Goal: Transaction & Acquisition: Purchase product/service

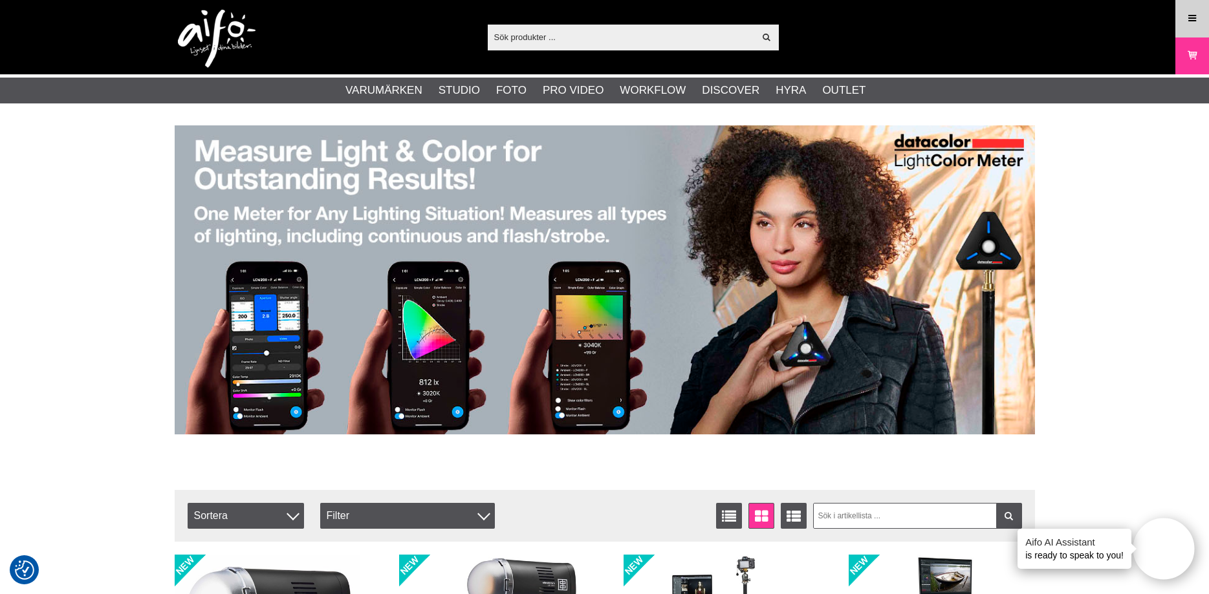
click at [1194, 19] on icon at bounding box center [1192, 19] width 12 height 14
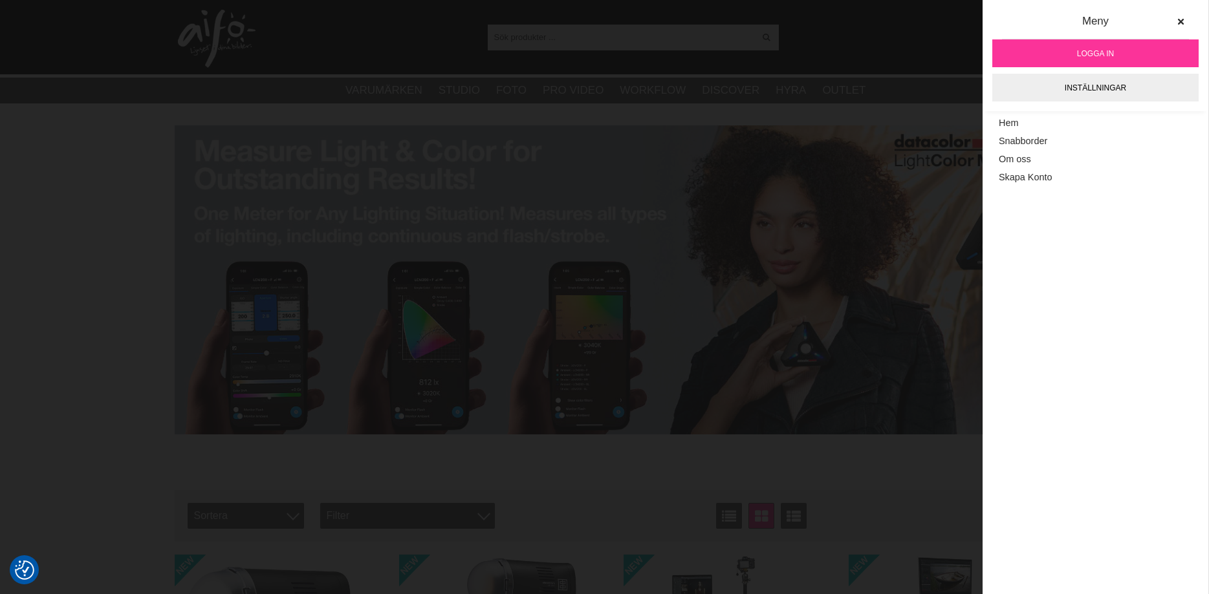
click at [1108, 52] on span "Logga in" at bounding box center [1095, 54] width 37 height 12
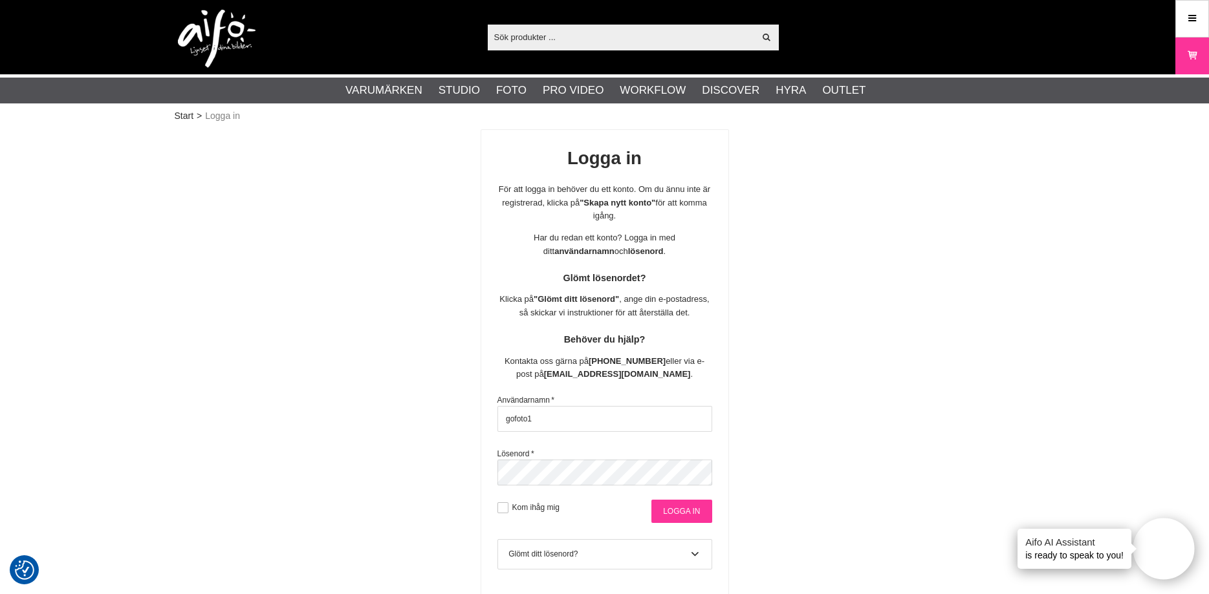
type input "gofoto1"
click at [691, 508] on input "Logga in" at bounding box center [681, 511] width 60 height 23
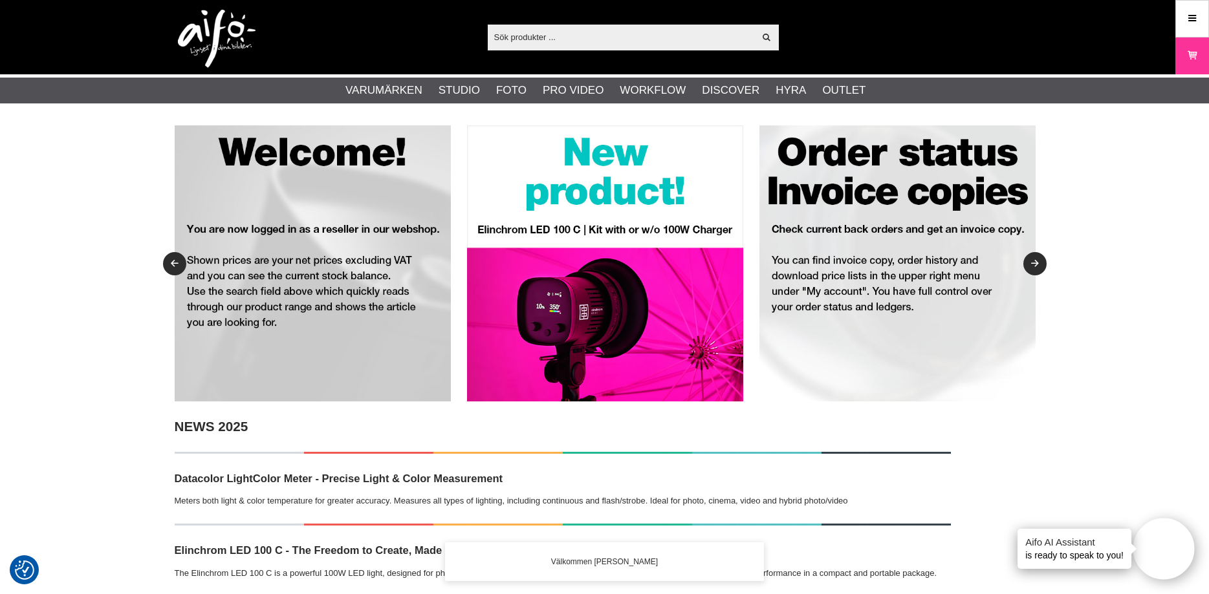
click at [619, 37] on input "text" at bounding box center [621, 36] width 267 height 19
paste input "1086786"
type input "1086786"
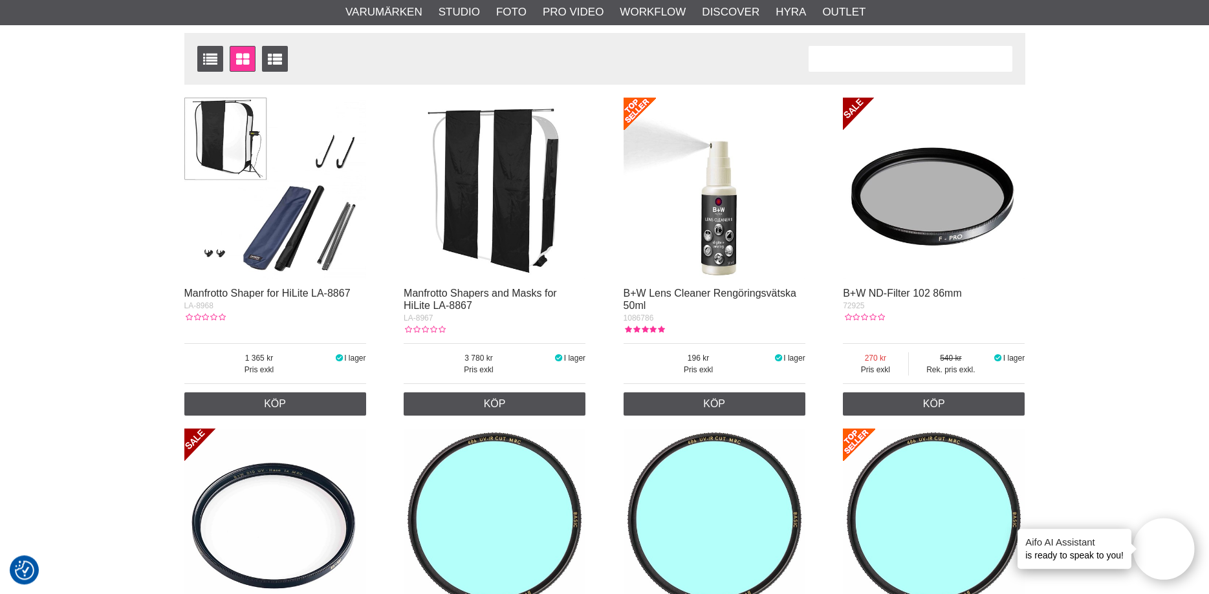
scroll to position [198, 0]
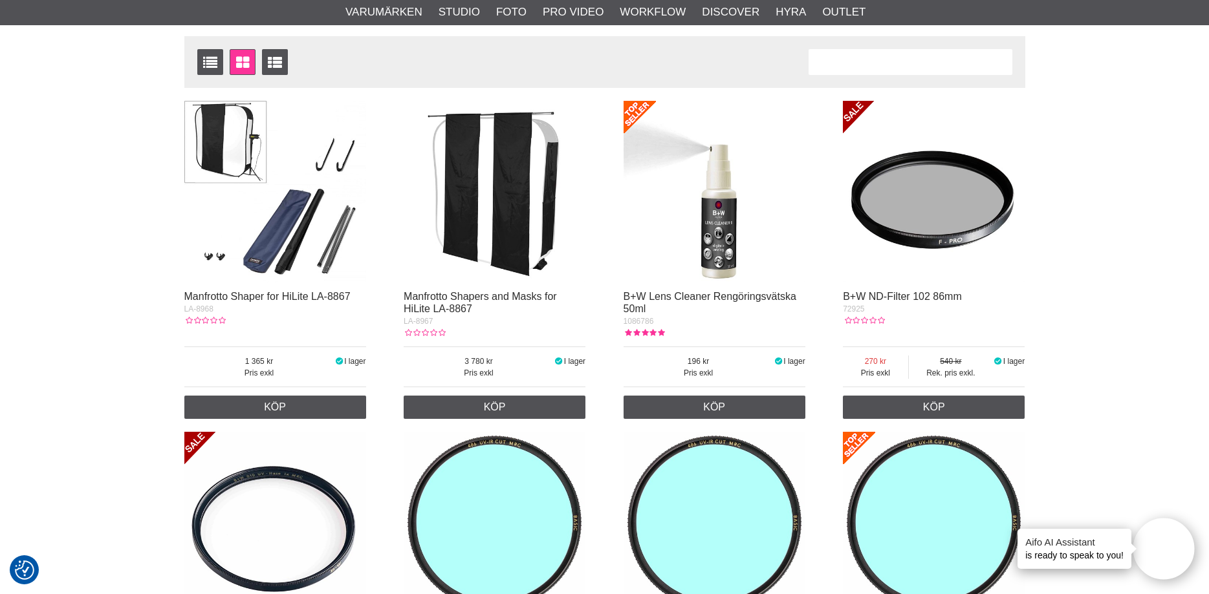
click at [708, 223] on img at bounding box center [714, 192] width 182 height 182
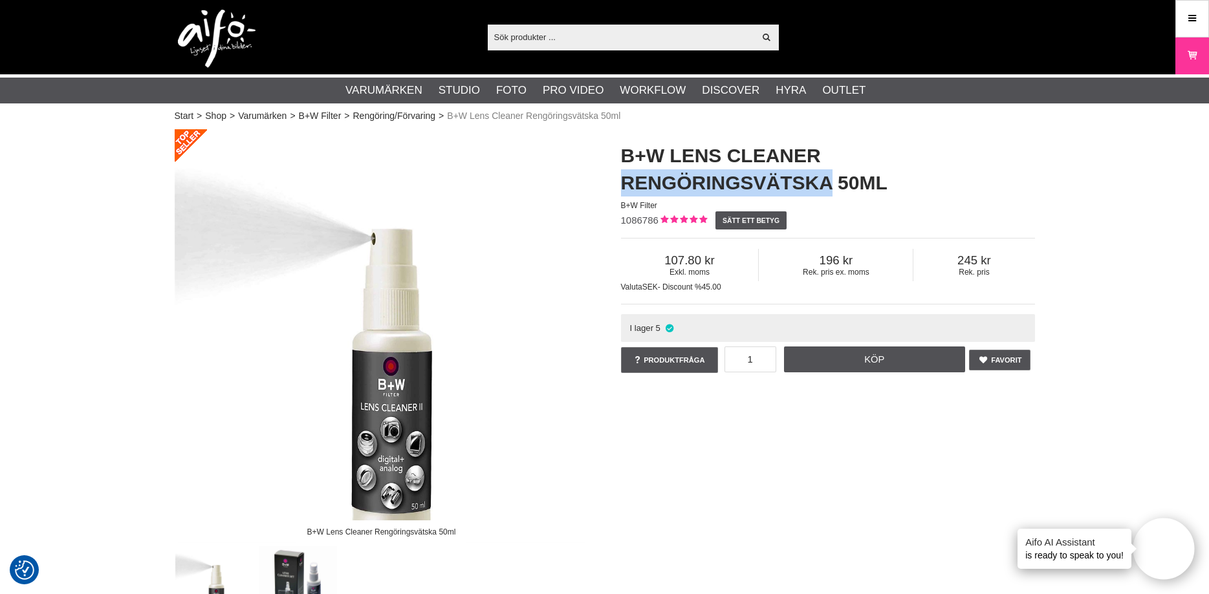
drag, startPoint x: 624, startPoint y: 184, endPoint x: 832, endPoint y: 182, distance: 208.3
click at [832, 182] on h1 "B+W Lens Cleaner Rengöringsvätska 50ml" at bounding box center [828, 169] width 414 height 54
copy h1 "Rengöringsvätska"
click at [592, 34] on input "text" at bounding box center [621, 36] width 267 height 19
paste input "Rengöringsvätska"
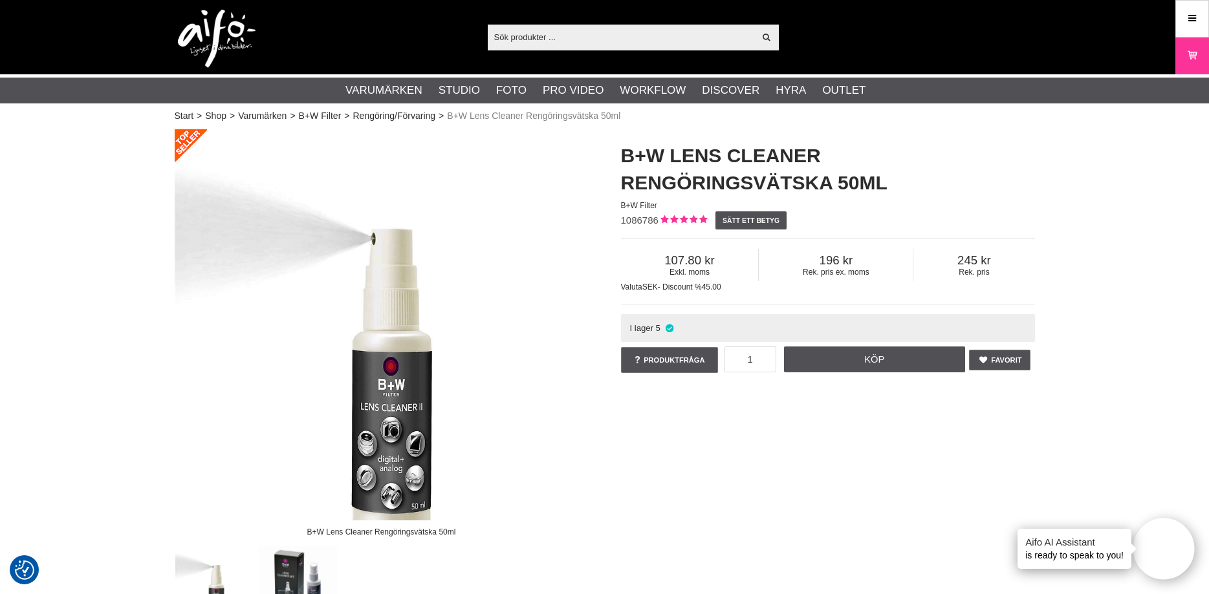
type input "Rengöringsvätska"
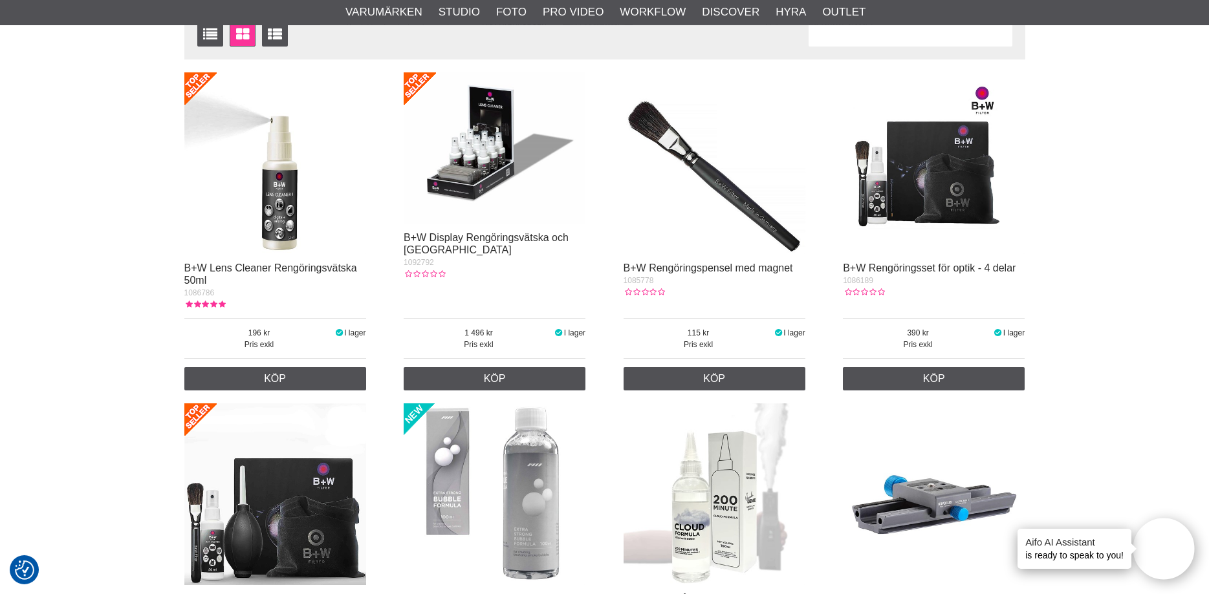
scroll to position [264, 0]
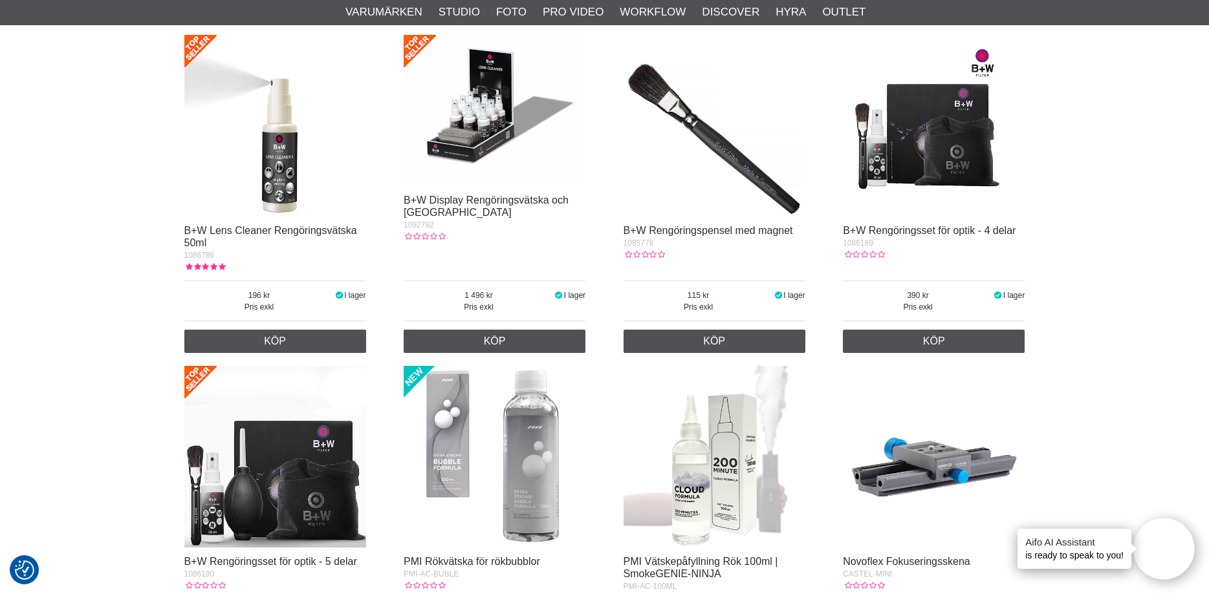
click at [446, 145] on img at bounding box center [495, 110] width 182 height 151
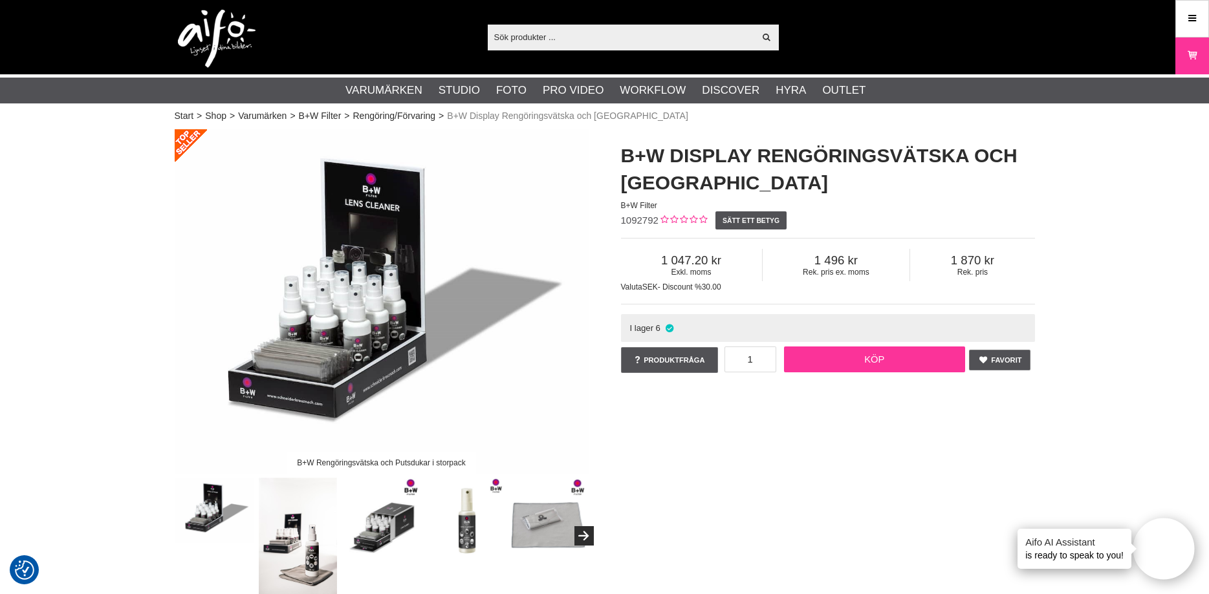
click at [857, 360] on link "Köp" at bounding box center [874, 360] width 181 height 26
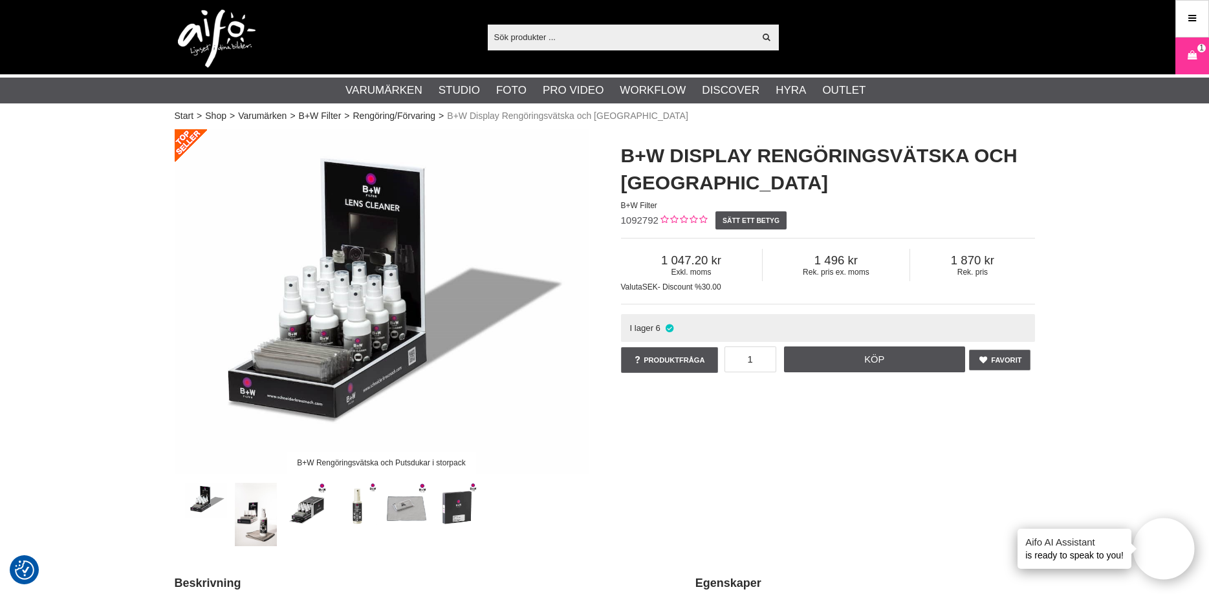
click at [546, 405] on img at bounding box center [382, 301] width 414 height 345
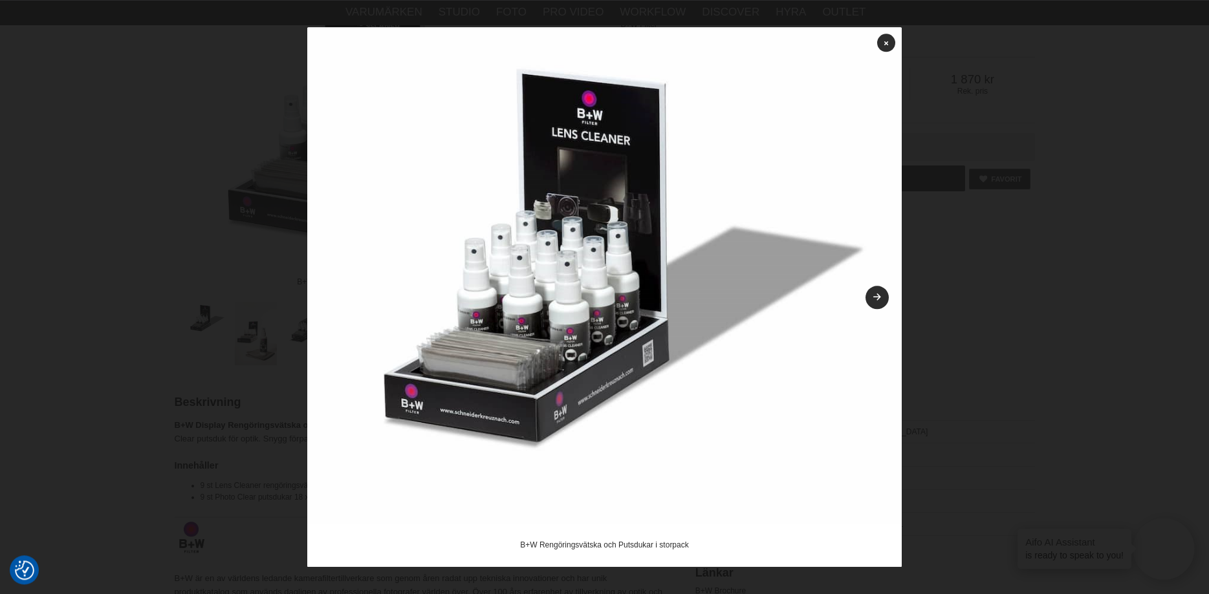
scroll to position [198, 0]
click at [885, 43] on icon at bounding box center [886, 42] width 4 height 7
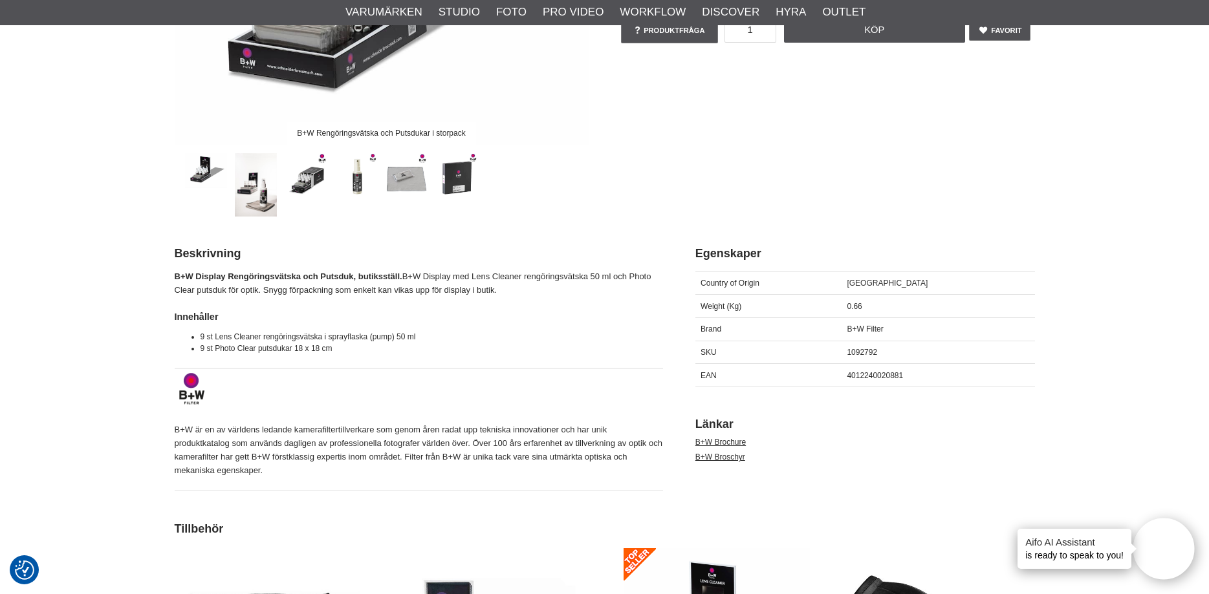
scroll to position [0, 0]
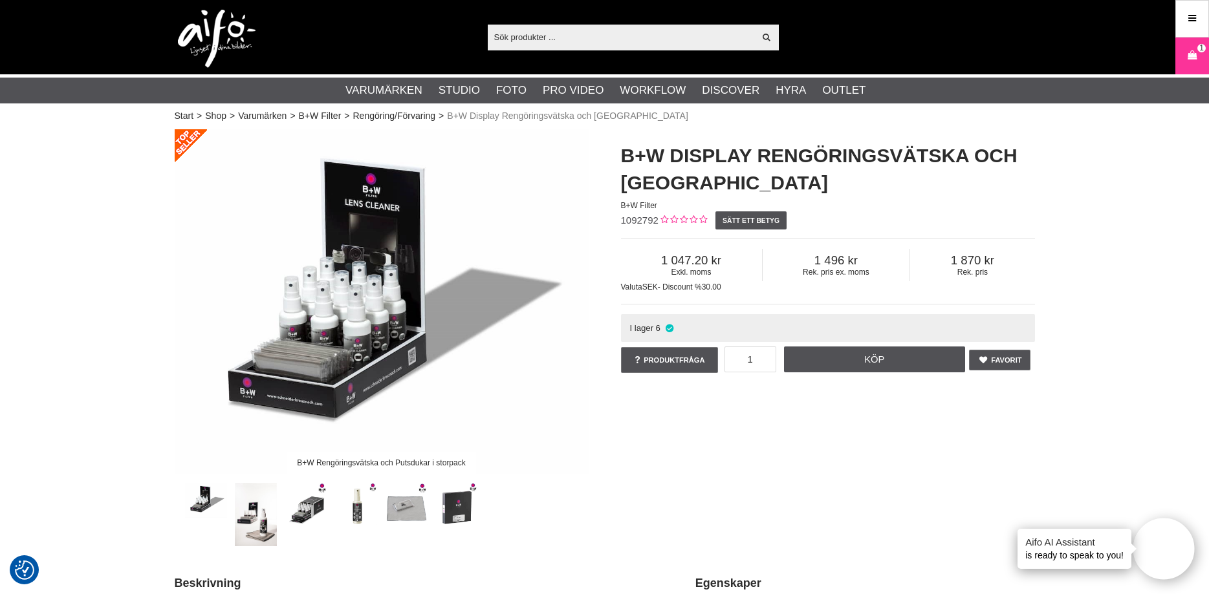
click at [524, 35] on input "text" at bounding box center [621, 36] width 267 height 19
paste input "1100131"
type input "1100131"
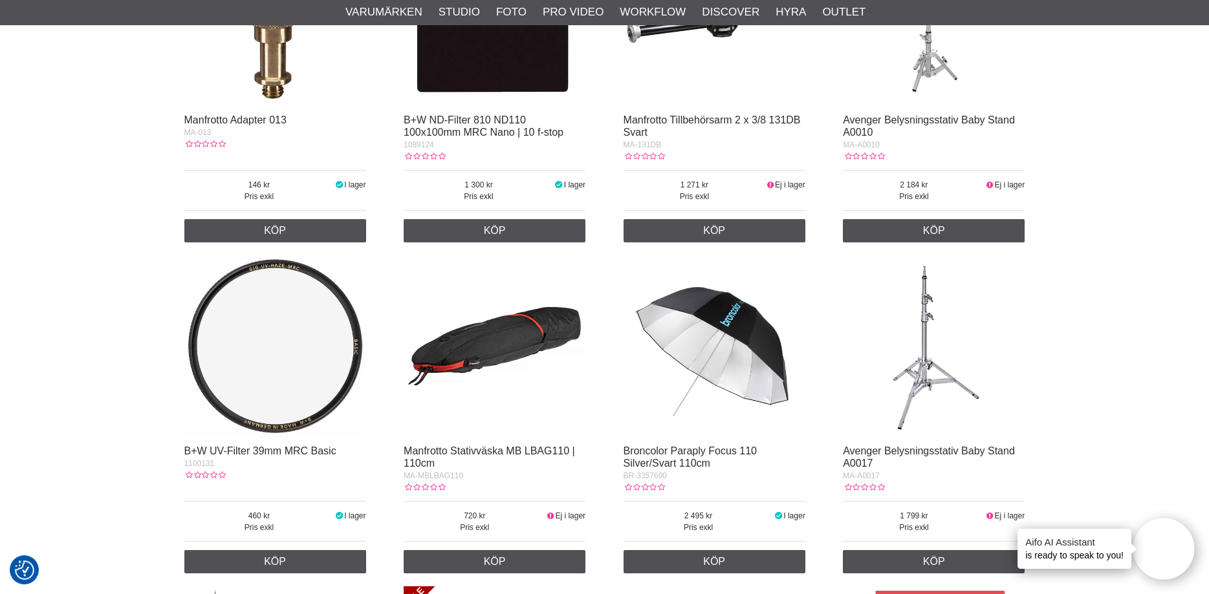
scroll to position [396, 0]
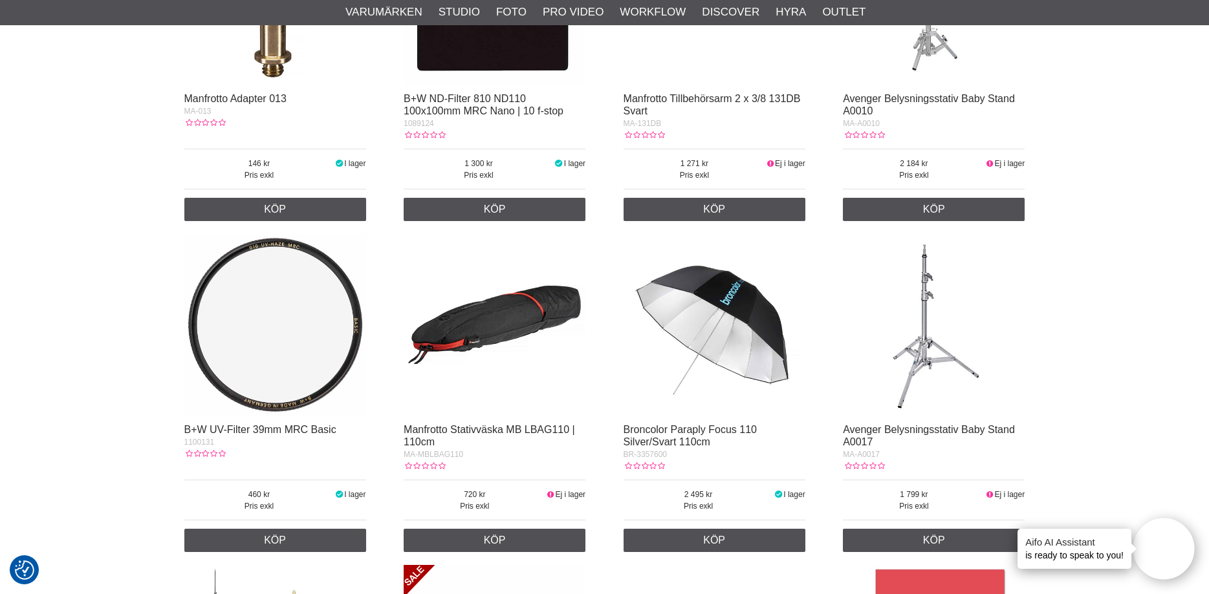
click at [255, 336] on img at bounding box center [275, 325] width 182 height 182
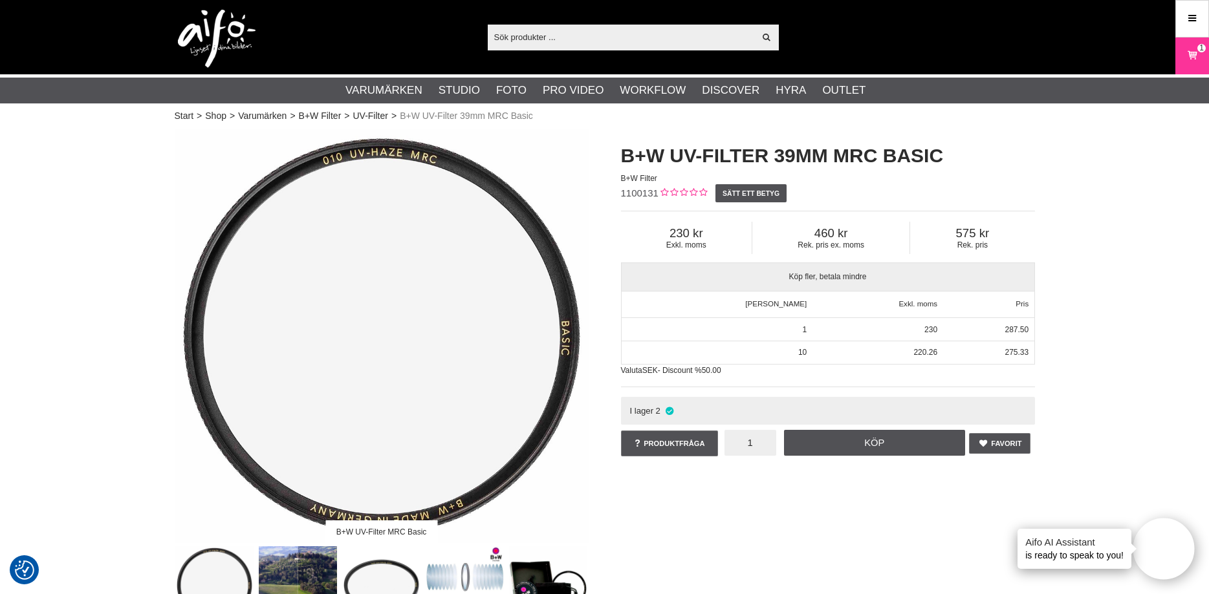
click at [764, 444] on input "1" at bounding box center [750, 443] width 52 height 26
type input "5"
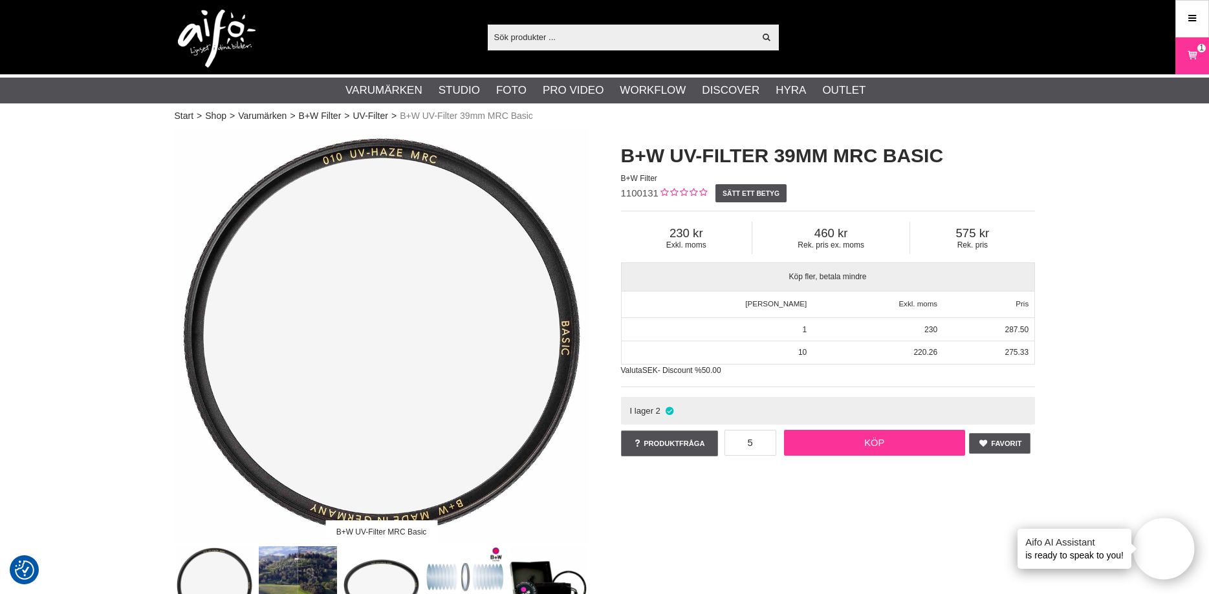
click at [846, 440] on link "Köp" at bounding box center [874, 443] width 181 height 26
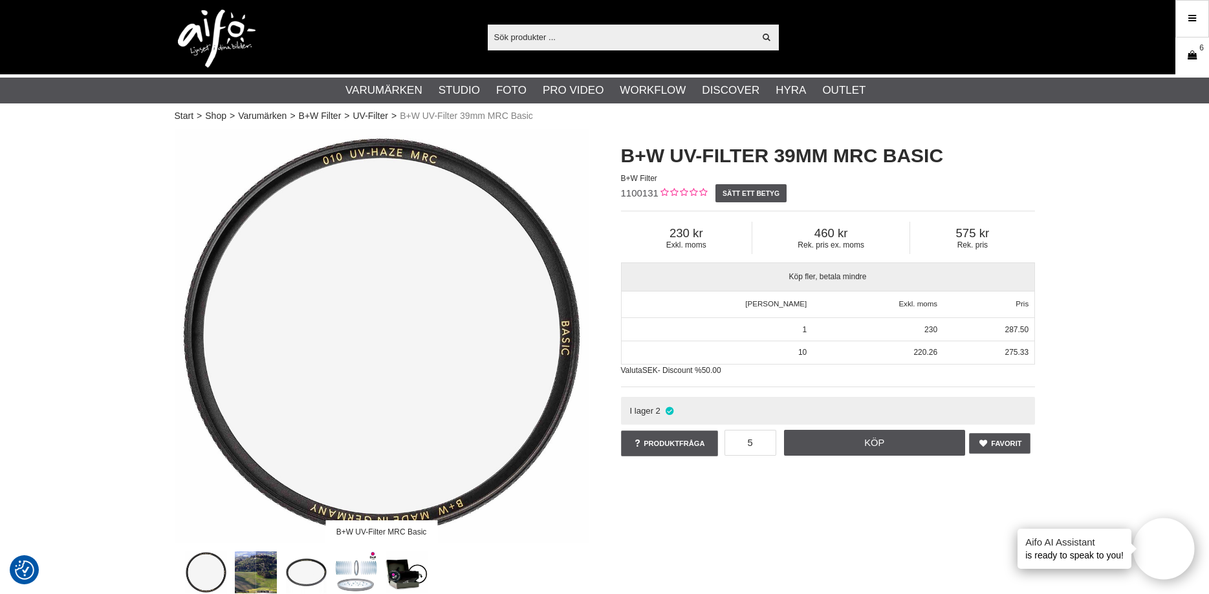
click at [1187, 53] on icon at bounding box center [1191, 56] width 13 height 14
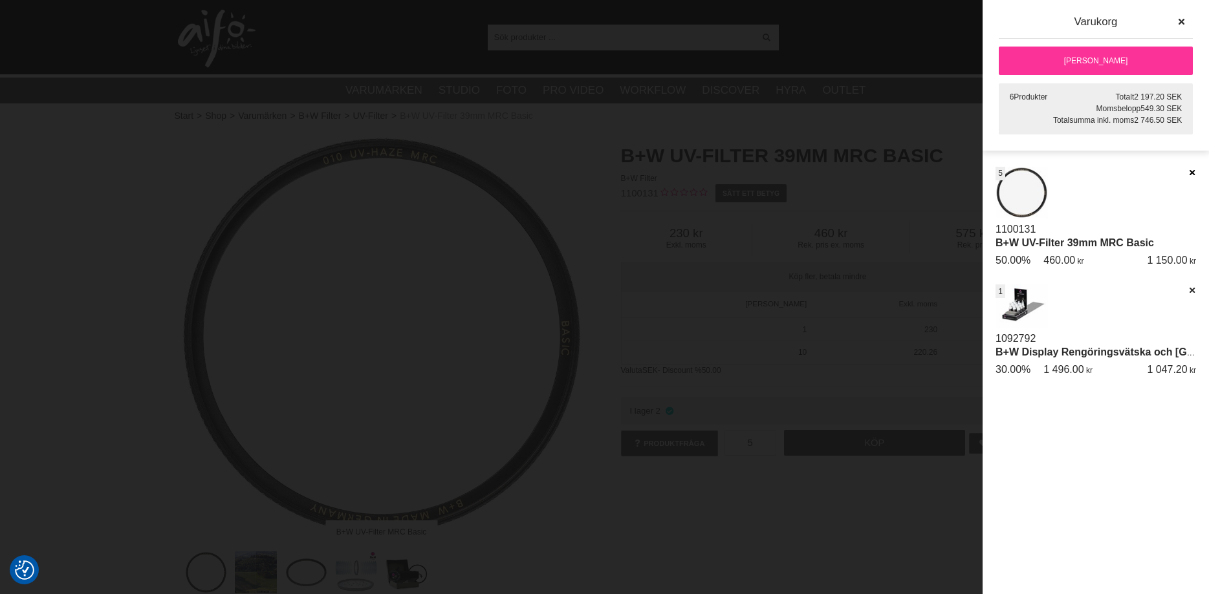
click at [1190, 170] on icon at bounding box center [1191, 172] width 8 height 9
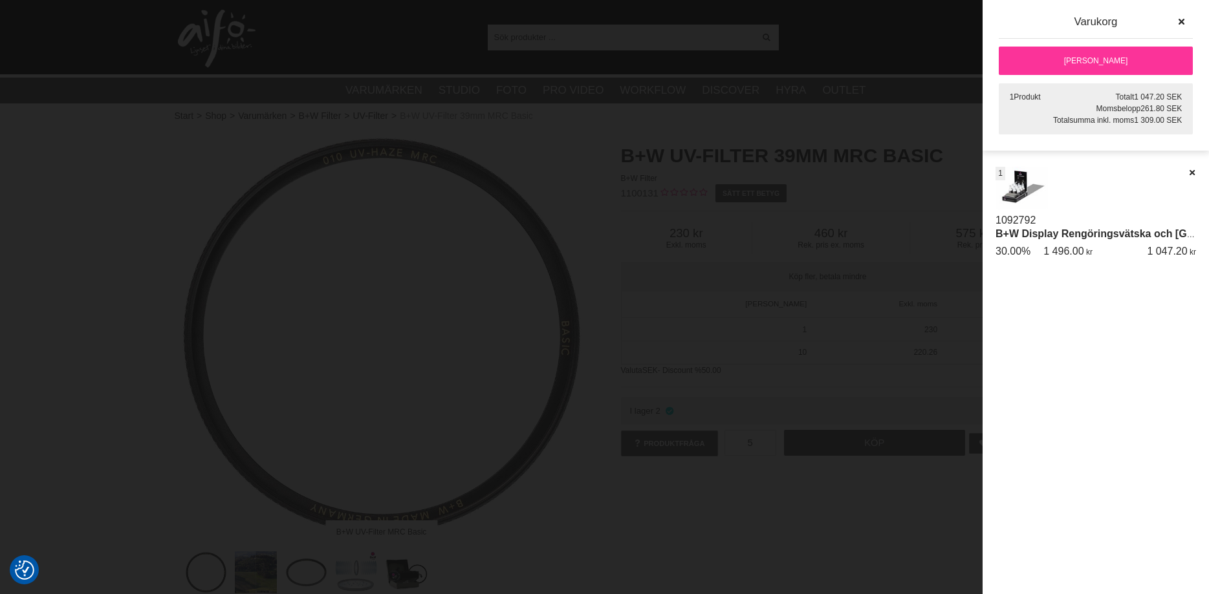
click at [909, 124] on div at bounding box center [604, 297] width 1209 height 594
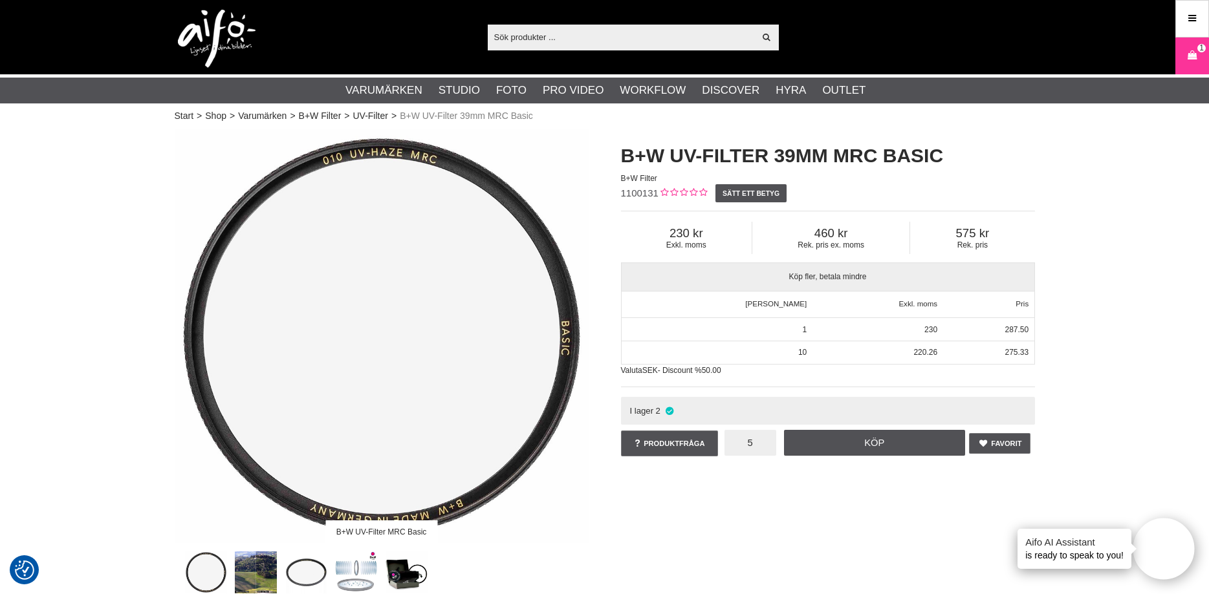
drag, startPoint x: 738, startPoint y: 446, endPoint x: 761, endPoint y: 444, distance: 23.4
click at [761, 444] on input "5" at bounding box center [750, 443] width 52 height 26
type input "2"
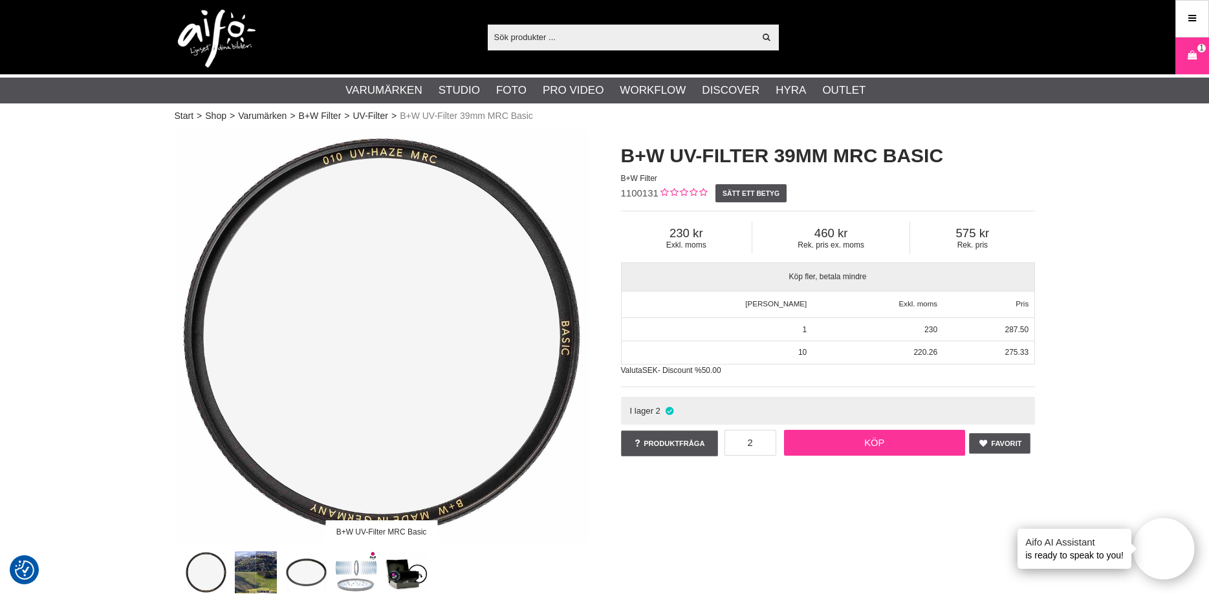
click at [880, 444] on link "Köp" at bounding box center [874, 443] width 181 height 26
click at [568, 36] on input "text" at bounding box center [621, 36] width 267 height 19
paste input "1100742"
type input "1100742"
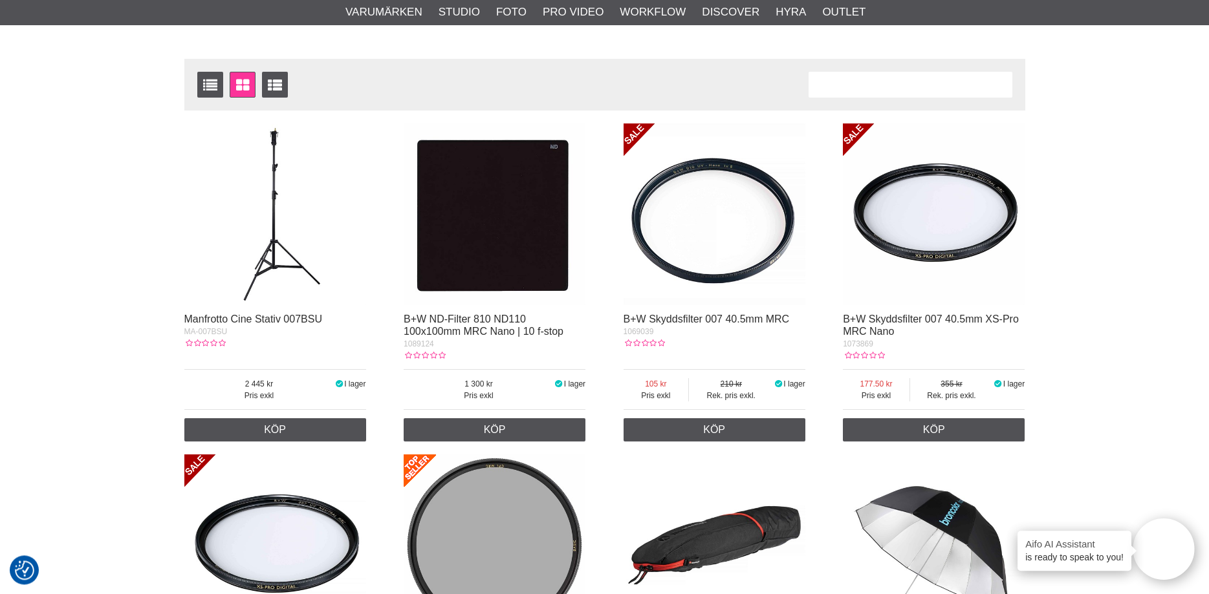
scroll to position [396, 0]
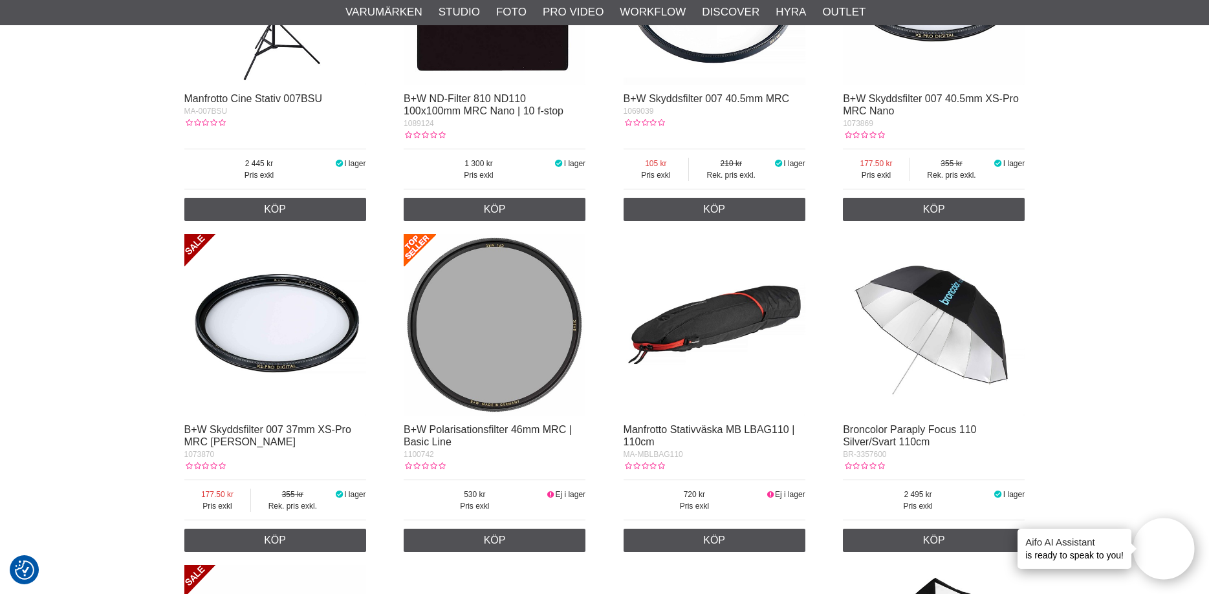
click at [469, 354] on img at bounding box center [495, 325] width 182 height 182
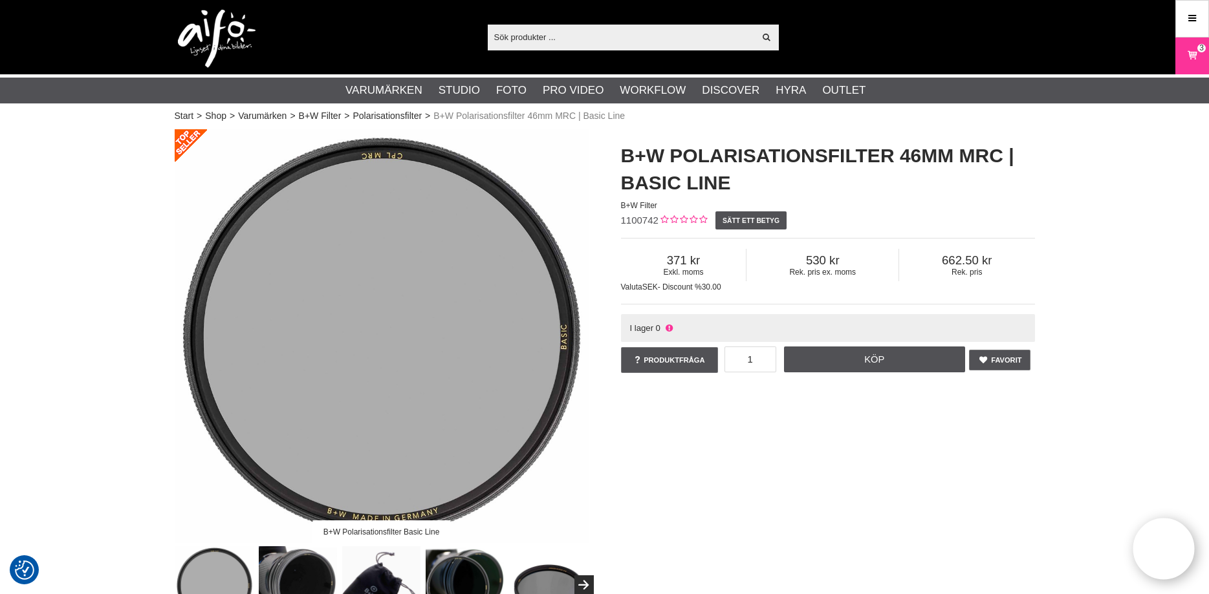
checkbox input "true"
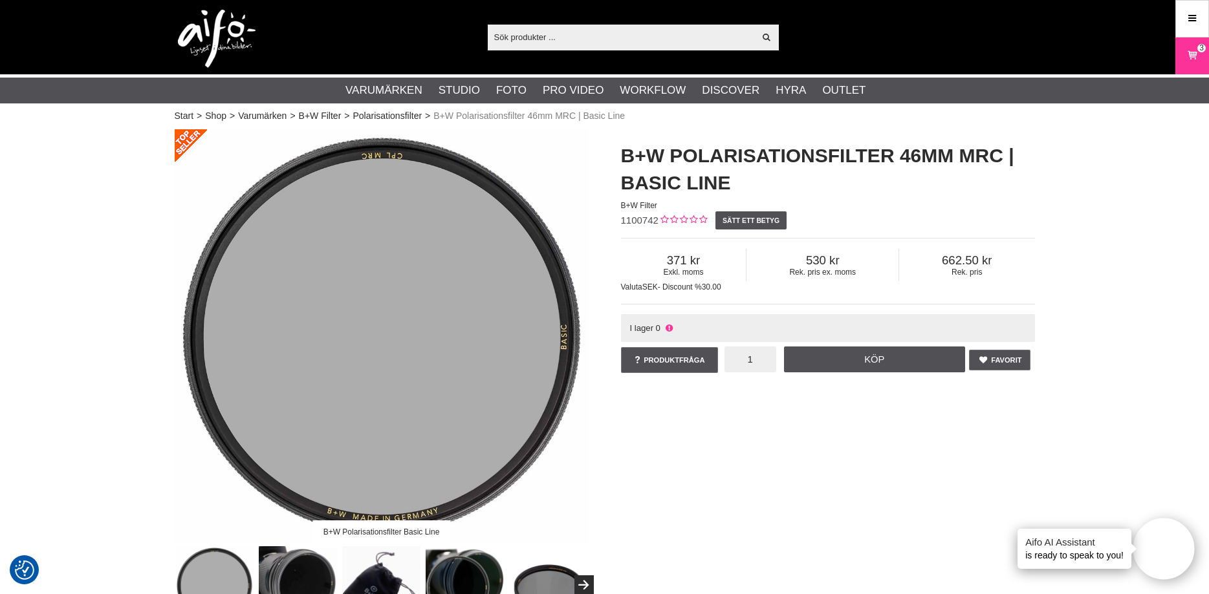
drag, startPoint x: 747, startPoint y: 362, endPoint x: 757, endPoint y: 362, distance: 10.3
click at [757, 362] on input "1" at bounding box center [750, 360] width 52 height 26
type input "2"
click at [880, 359] on link "Köp" at bounding box center [874, 360] width 181 height 26
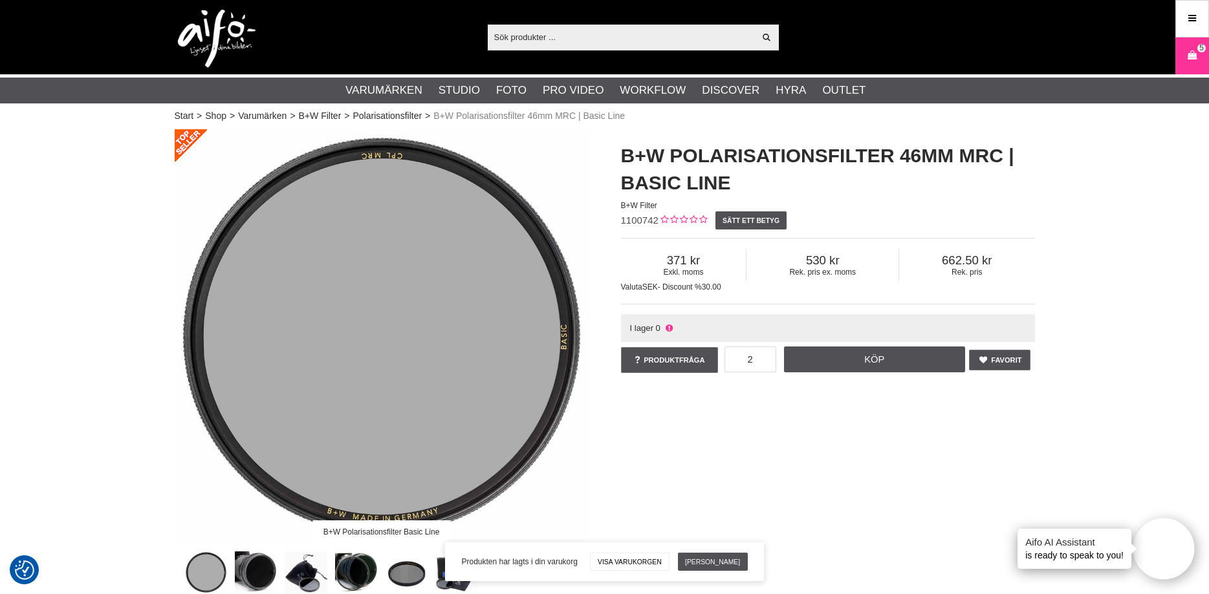
click at [585, 38] on input "text" at bounding box center [621, 36] width 267 height 19
click at [600, 30] on input "text" at bounding box center [621, 36] width 267 height 19
paste input "1100743"
type input "1100743"
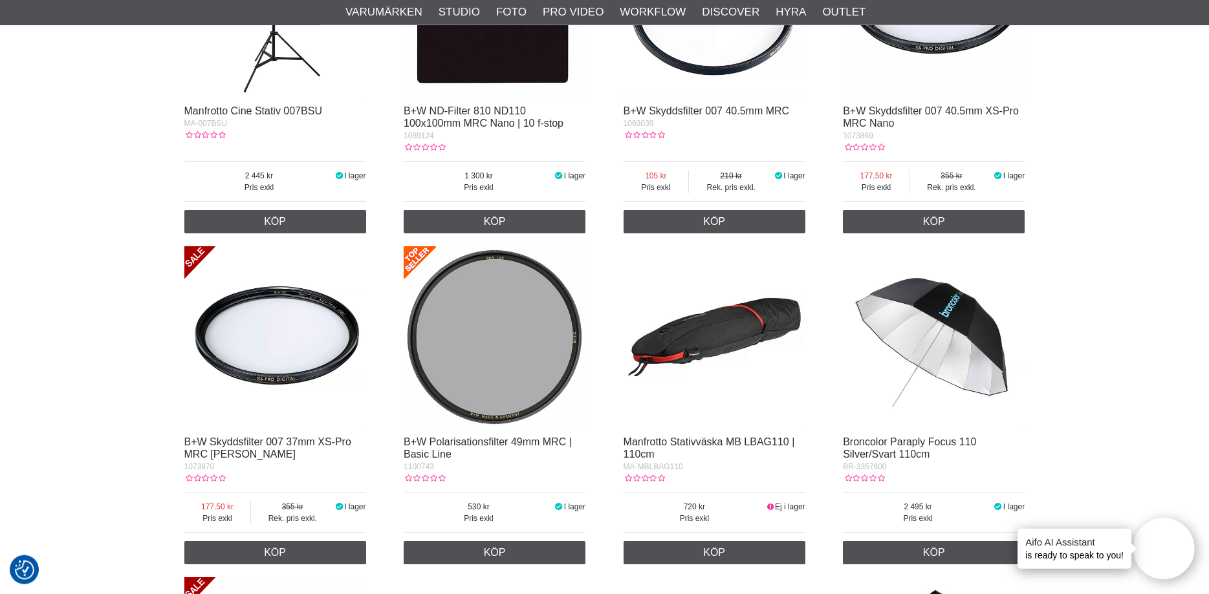
scroll to position [462, 0]
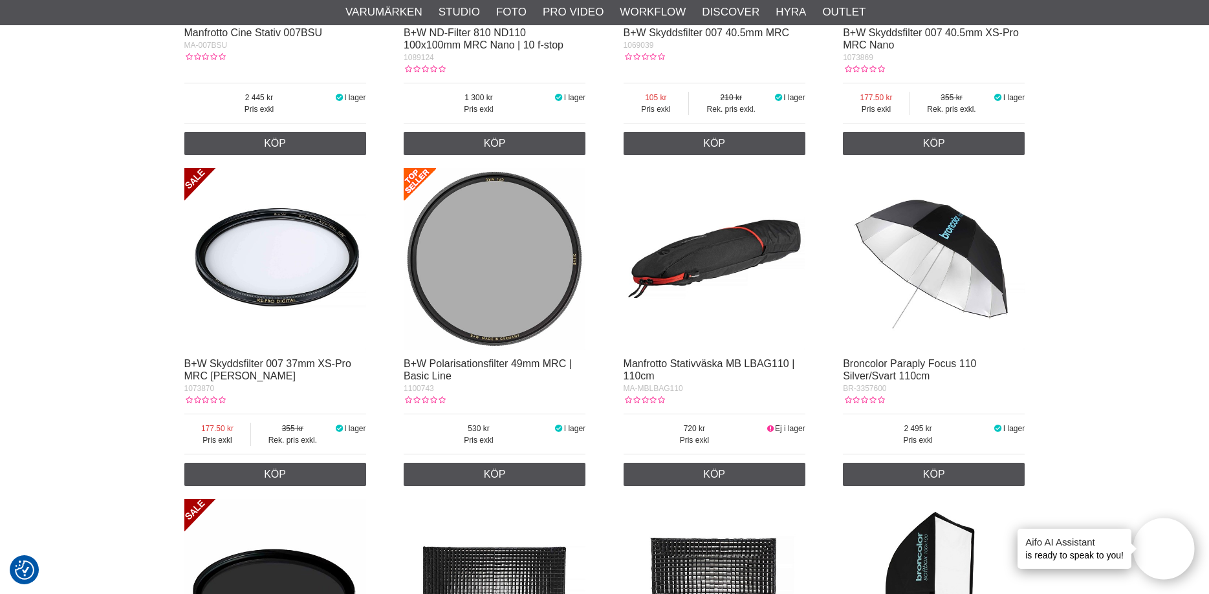
click at [492, 206] on img at bounding box center [495, 259] width 182 height 182
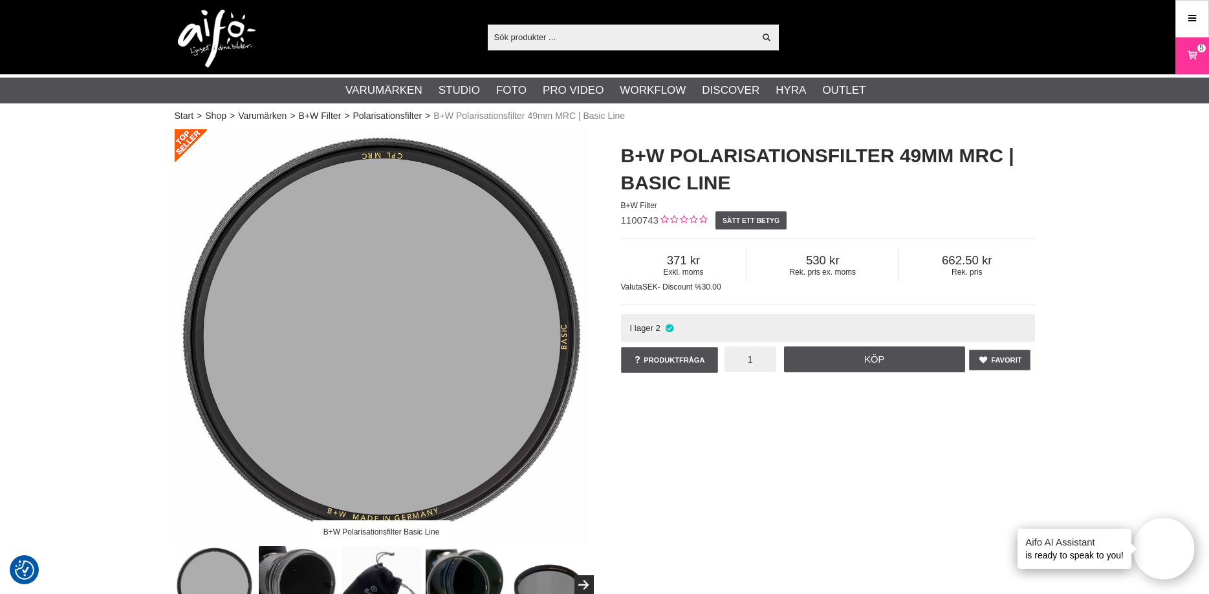
drag, startPoint x: 748, startPoint y: 360, endPoint x: 772, endPoint y: 361, distance: 24.0
click at [772, 361] on input "1" at bounding box center [750, 360] width 52 height 26
type input "3"
type input "2"
click at [875, 359] on link "Köp" at bounding box center [874, 360] width 181 height 26
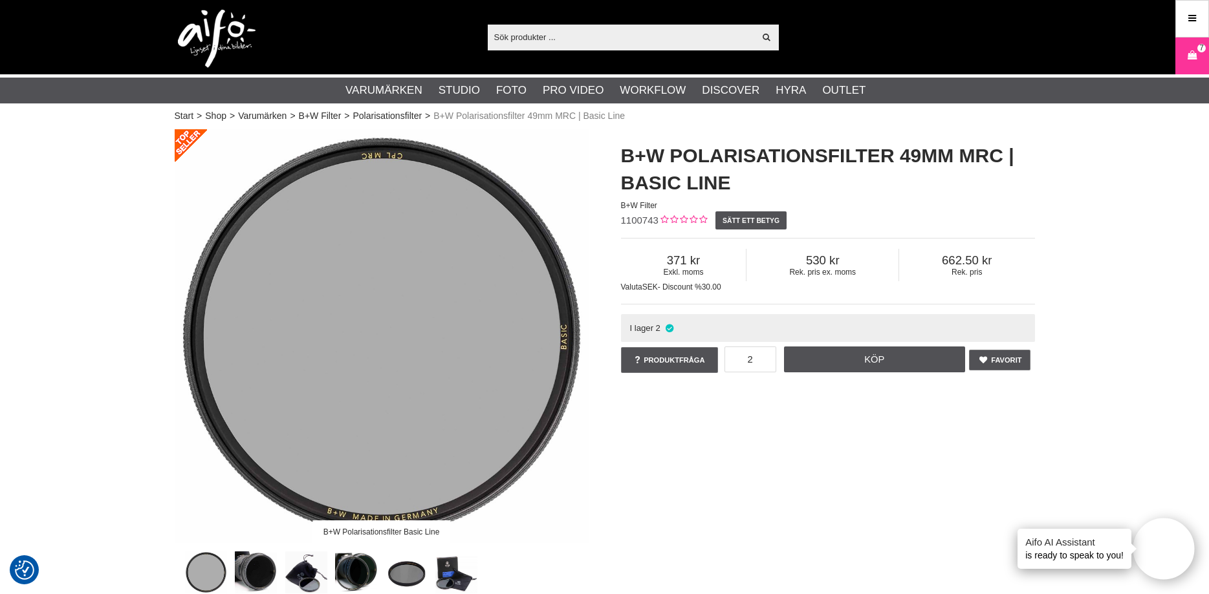
click at [563, 34] on input "text" at bounding box center [621, 36] width 267 height 19
paste input "1100755"
type input "1100755"
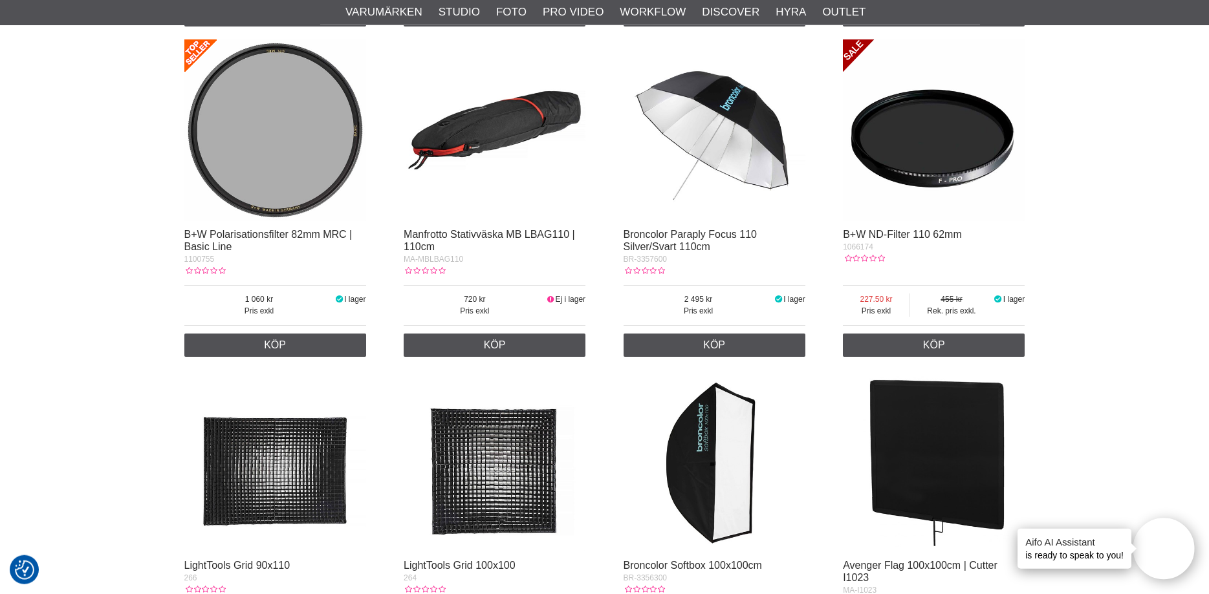
scroll to position [924, 0]
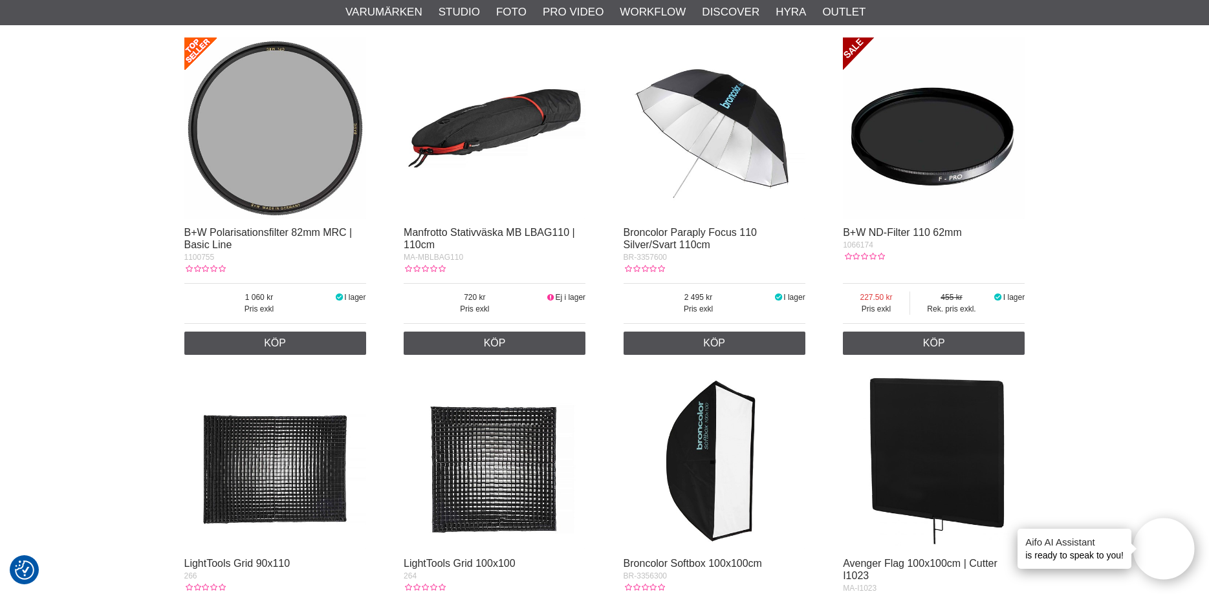
click at [288, 168] on img at bounding box center [275, 129] width 182 height 182
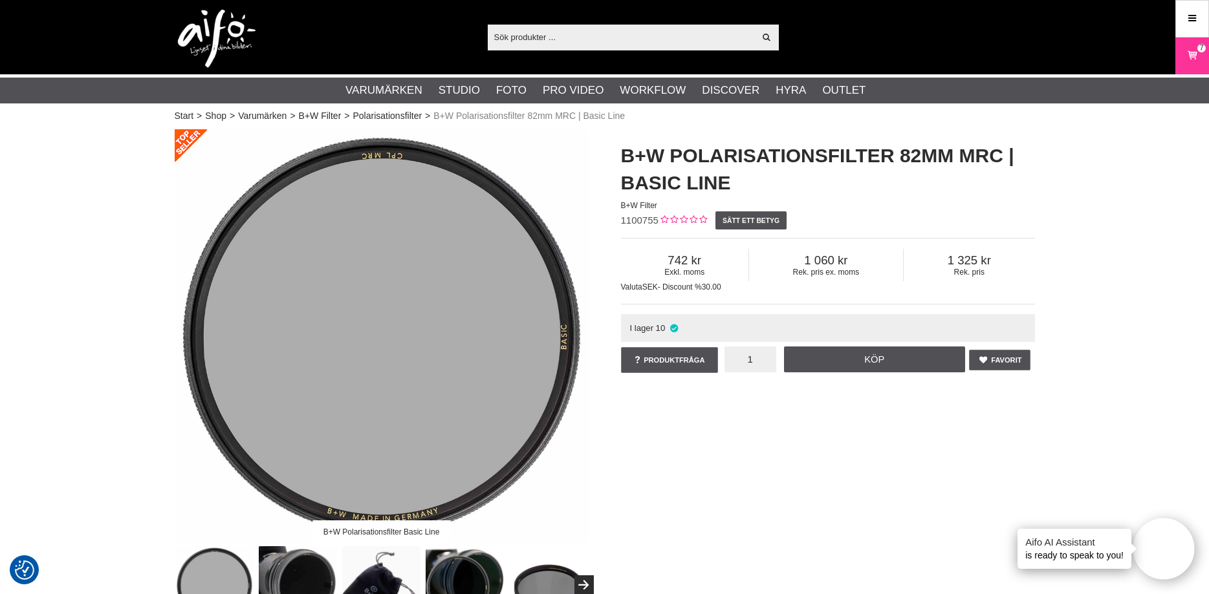
drag, startPoint x: 742, startPoint y: 363, endPoint x: 764, endPoint y: 360, distance: 22.2
click at [764, 360] on input "1" at bounding box center [750, 360] width 52 height 26
type input "2"
click at [867, 360] on link "Köp" at bounding box center [874, 360] width 181 height 26
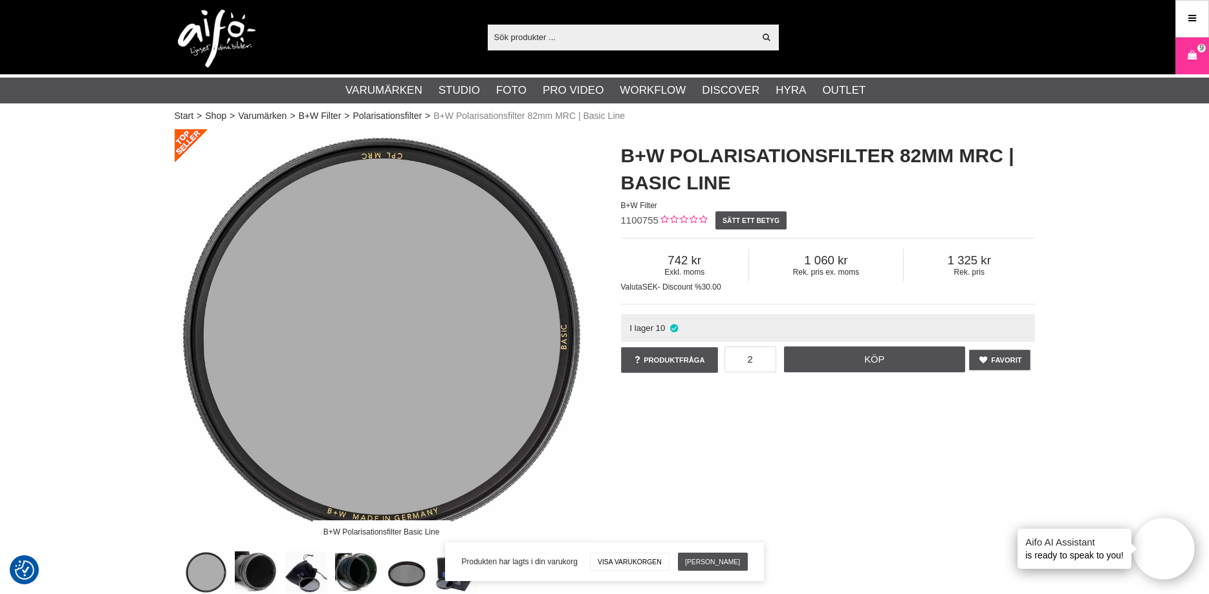
click at [588, 39] on input "text" at bounding box center [621, 36] width 267 height 19
click at [568, 32] on input "text" at bounding box center [621, 36] width 267 height 19
paste input "1101496"
type input "1101496"
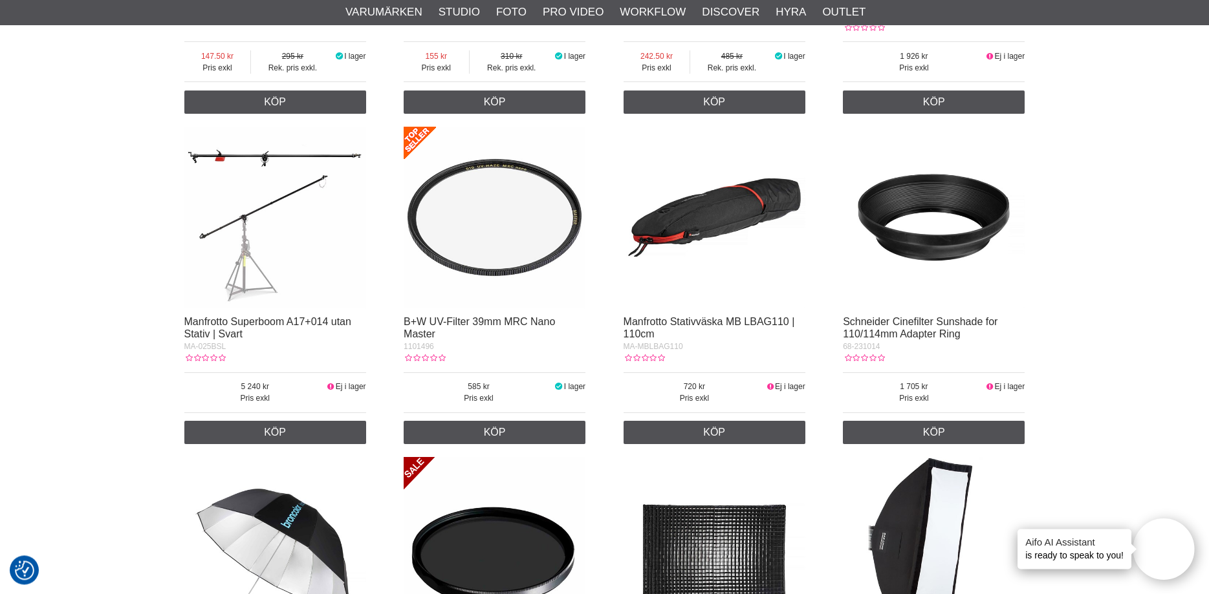
scroll to position [858, 0]
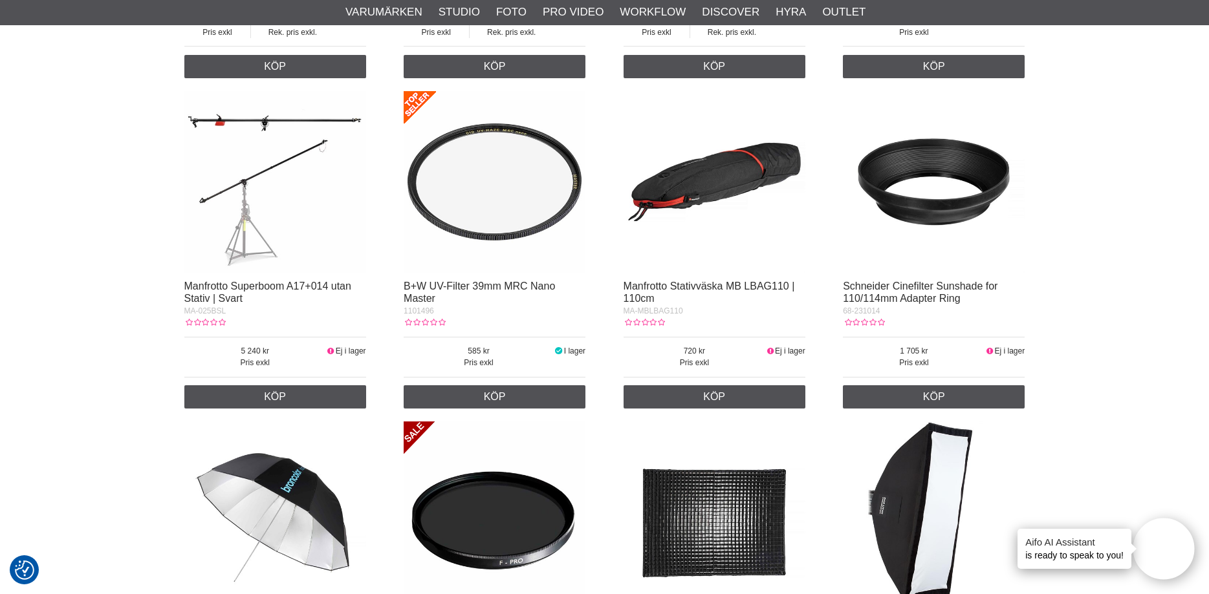
click at [513, 178] on img at bounding box center [495, 182] width 182 height 182
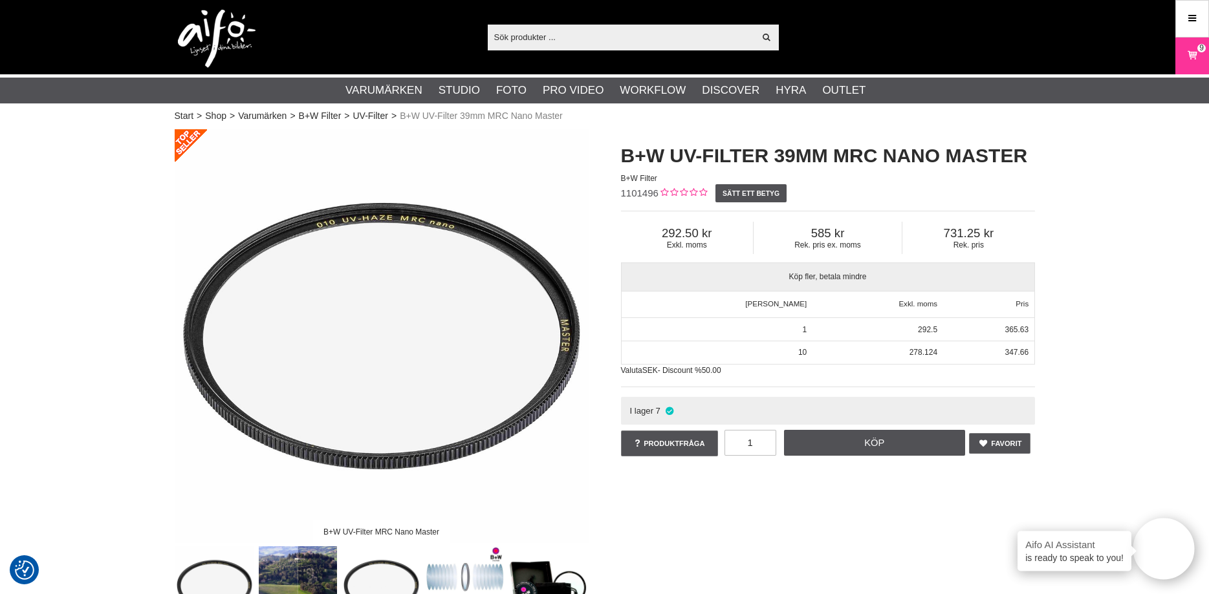
checkbox input "true"
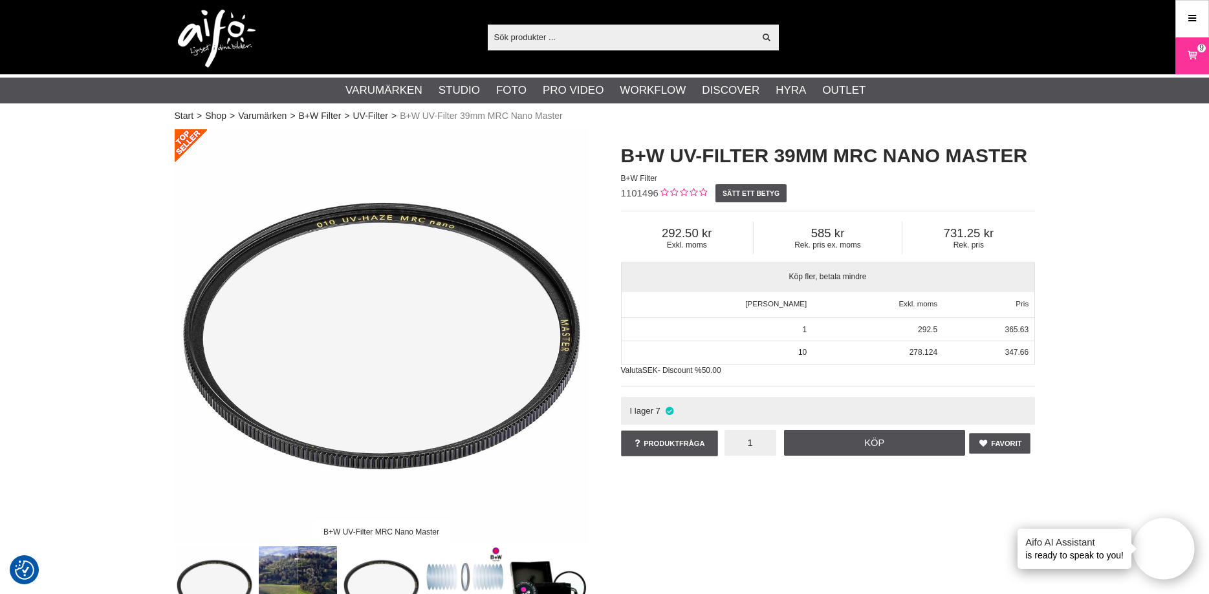
drag, startPoint x: 759, startPoint y: 442, endPoint x: 766, endPoint y: 444, distance: 6.6
click at [743, 445] on input "1" at bounding box center [750, 443] width 52 height 26
drag, startPoint x: 749, startPoint y: 444, endPoint x: 766, endPoint y: 444, distance: 16.8
click at [766, 444] on input "1" at bounding box center [750, 443] width 52 height 26
type input "10"
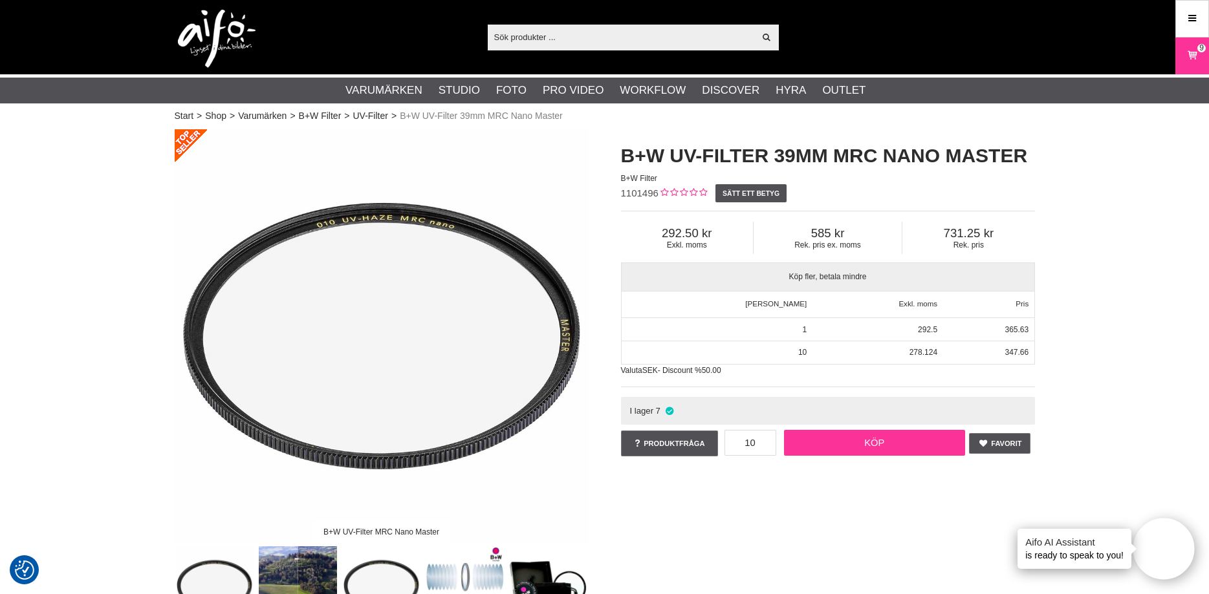
click at [859, 446] on link "Köp" at bounding box center [874, 443] width 181 height 26
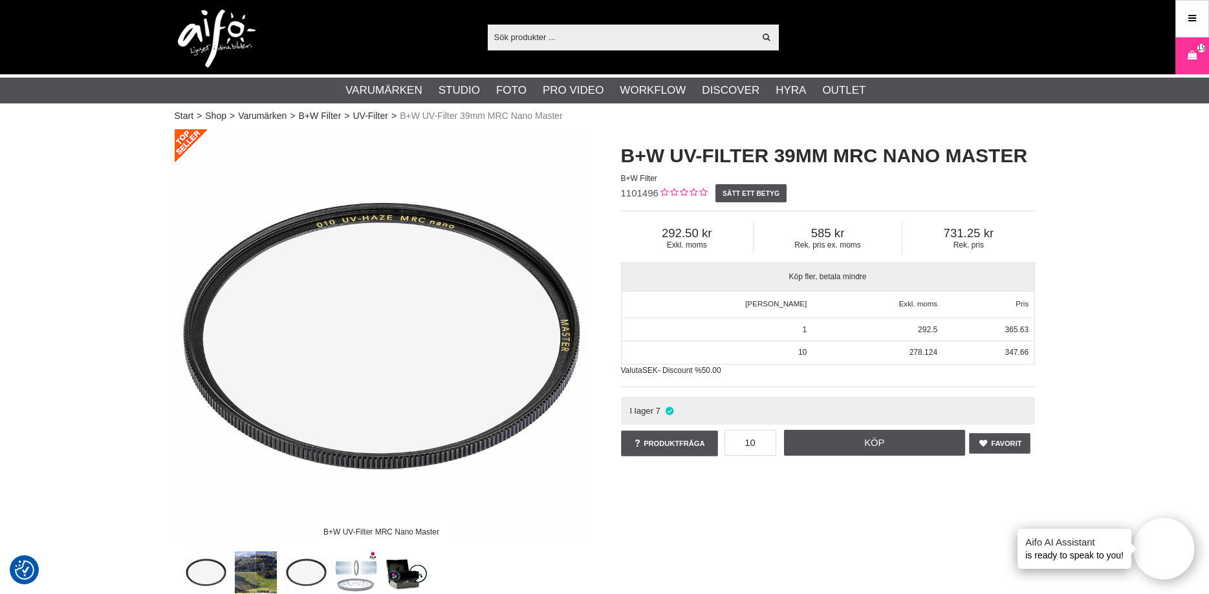
click at [601, 36] on input "text" at bounding box center [621, 36] width 267 height 19
paste input "1101500"
type input "1101500"
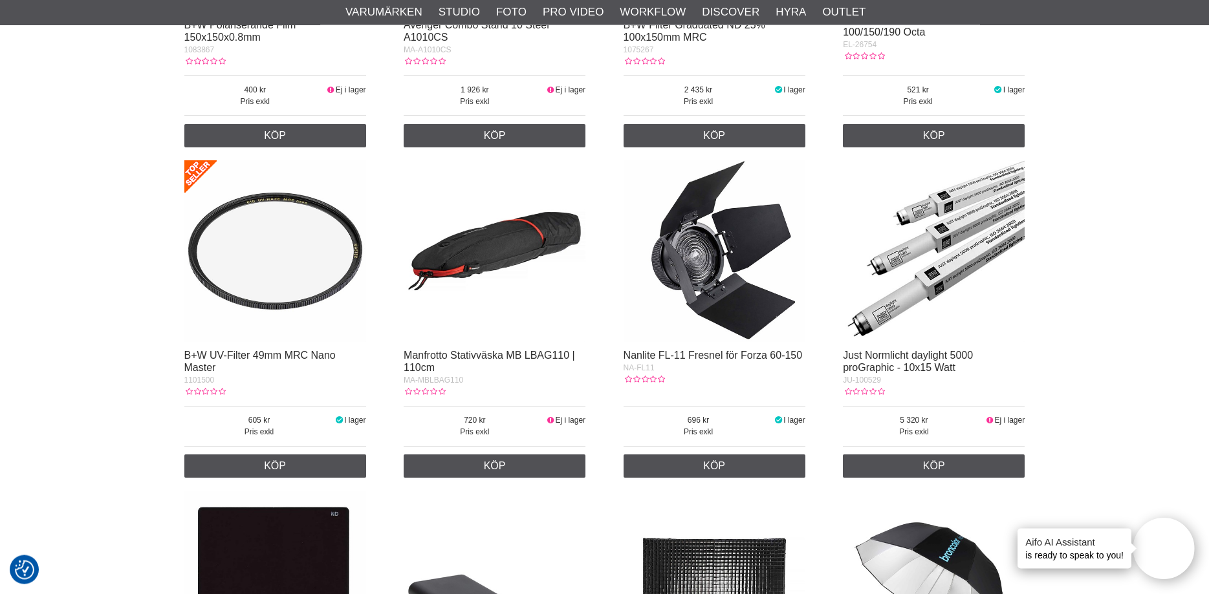
scroll to position [1451, 0]
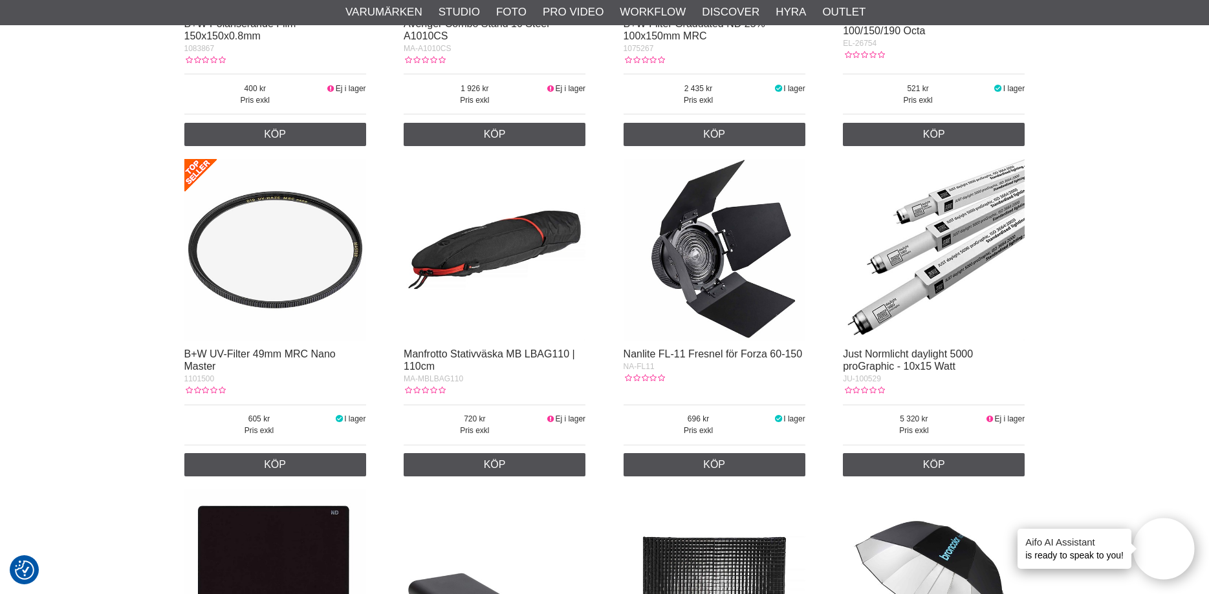
click at [284, 228] on img at bounding box center [275, 250] width 182 height 182
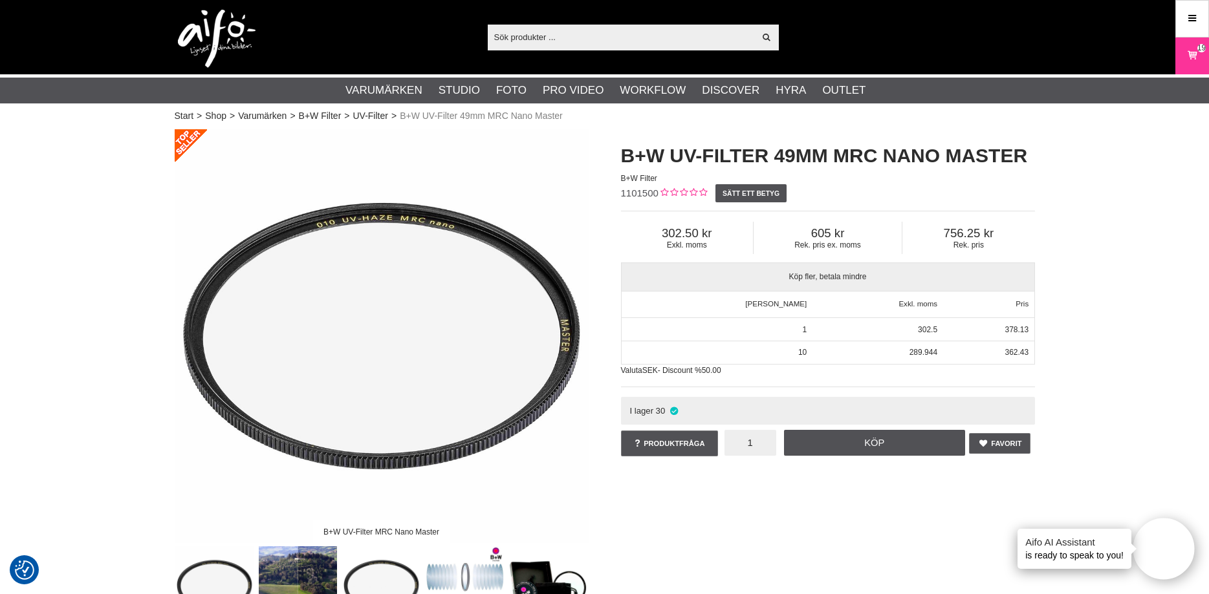
click at [757, 442] on input "1" at bounding box center [750, 443] width 52 height 26
type input "10"
click at [861, 445] on link "Köp" at bounding box center [874, 443] width 181 height 26
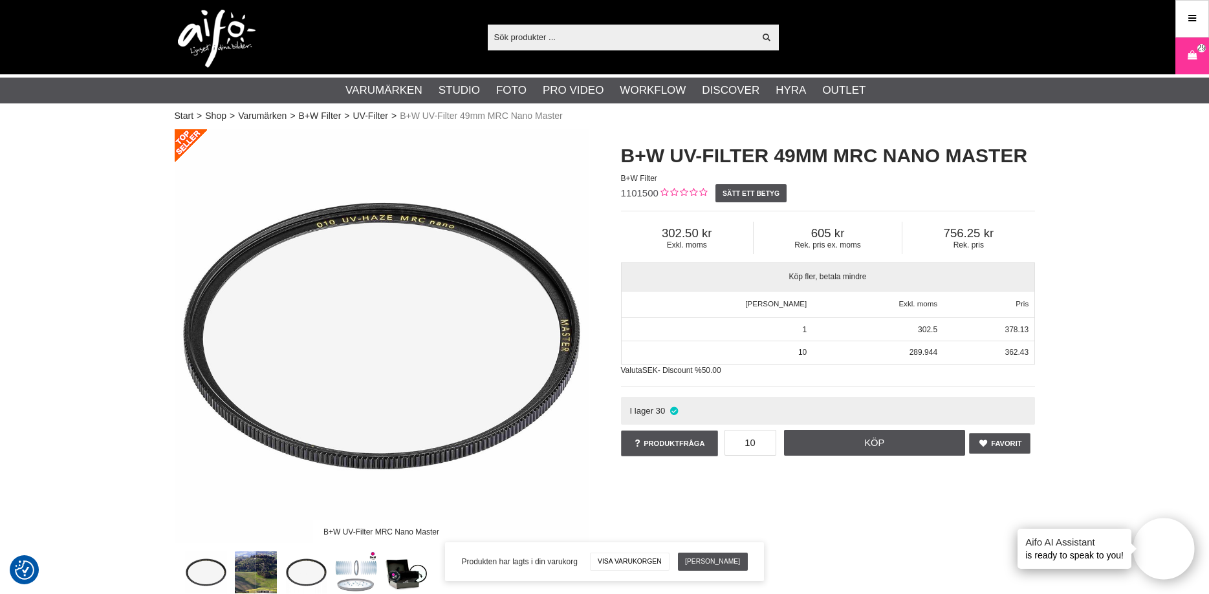
click at [580, 38] on input "text" at bounding box center [621, 36] width 267 height 19
paste input "1101511"
type input "1101511"
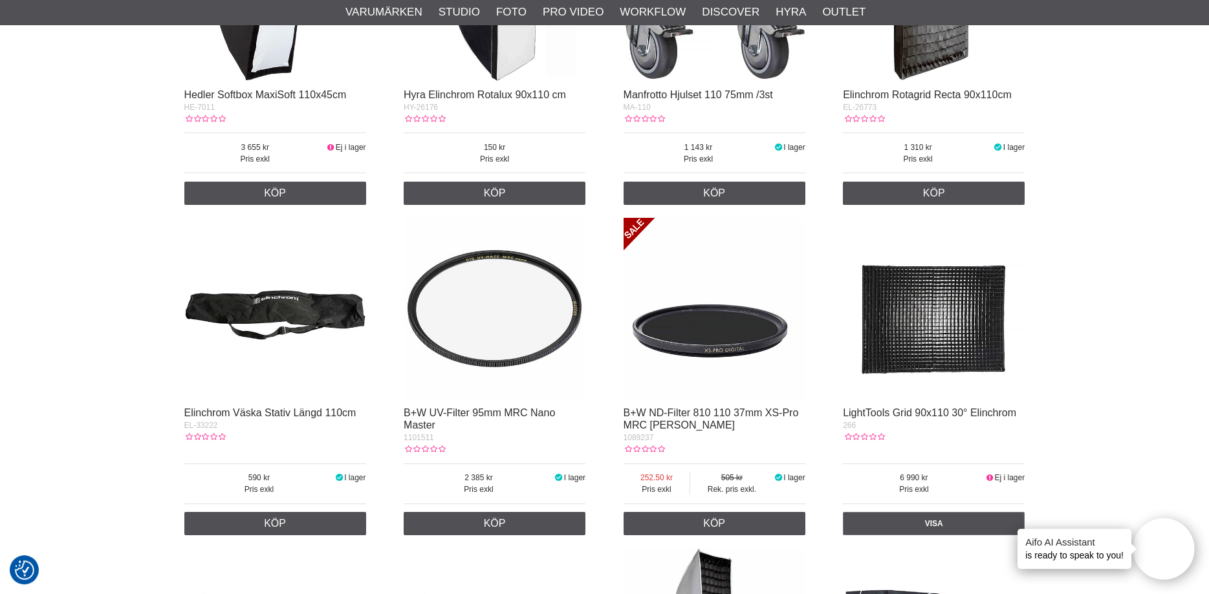
scroll to position [1451, 0]
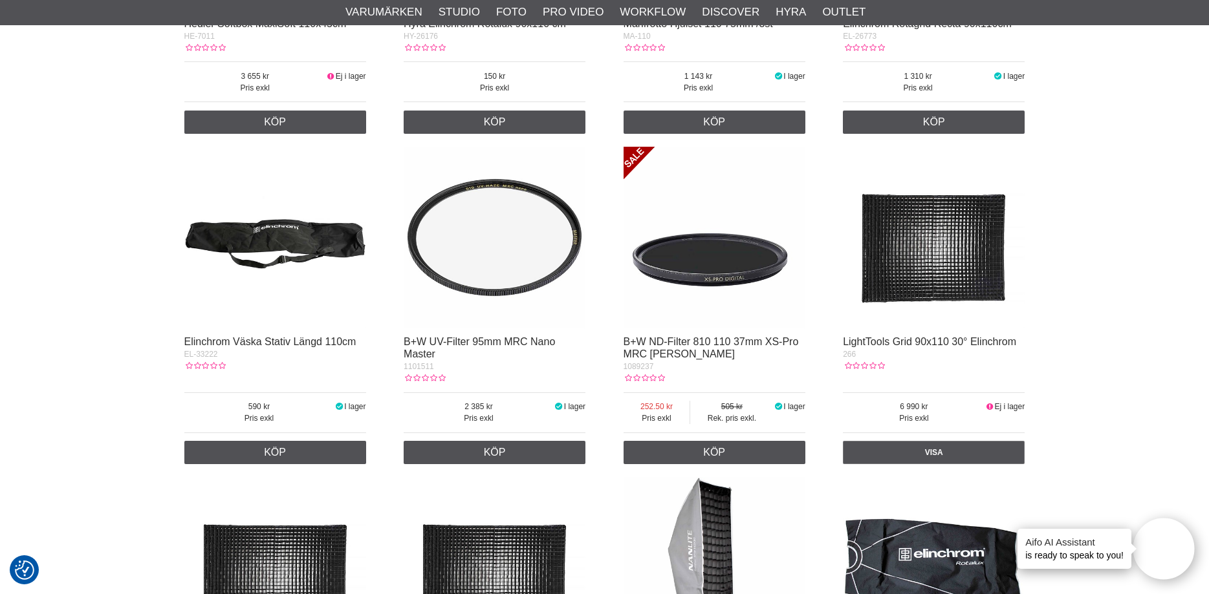
click at [498, 259] on img at bounding box center [495, 238] width 182 height 182
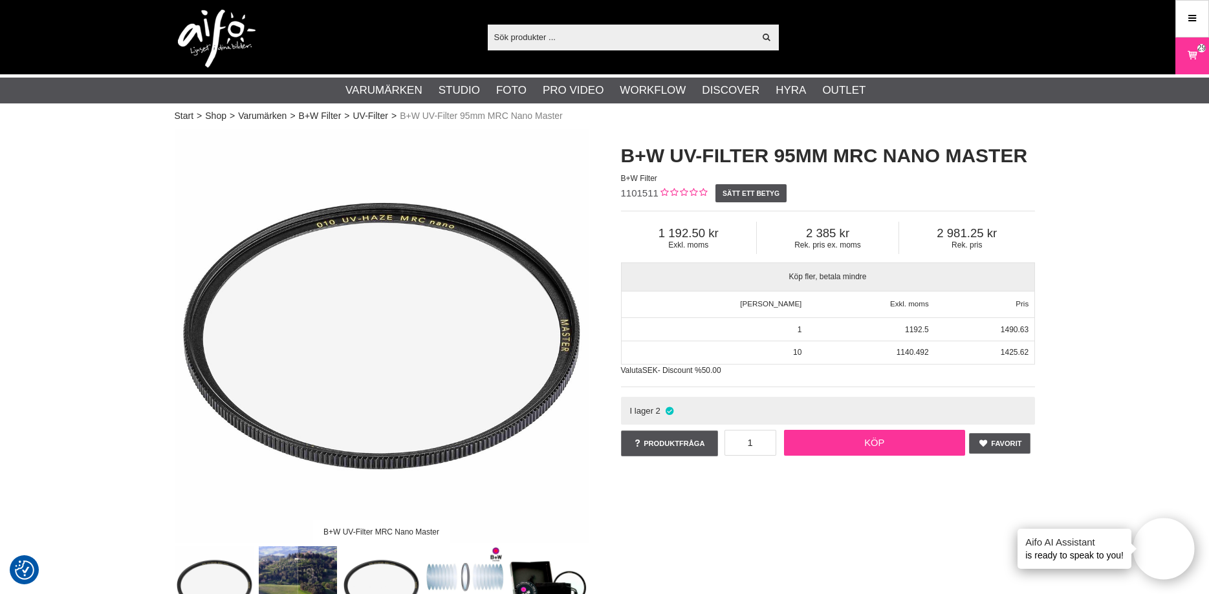
click at [876, 440] on link "Köp" at bounding box center [874, 443] width 181 height 26
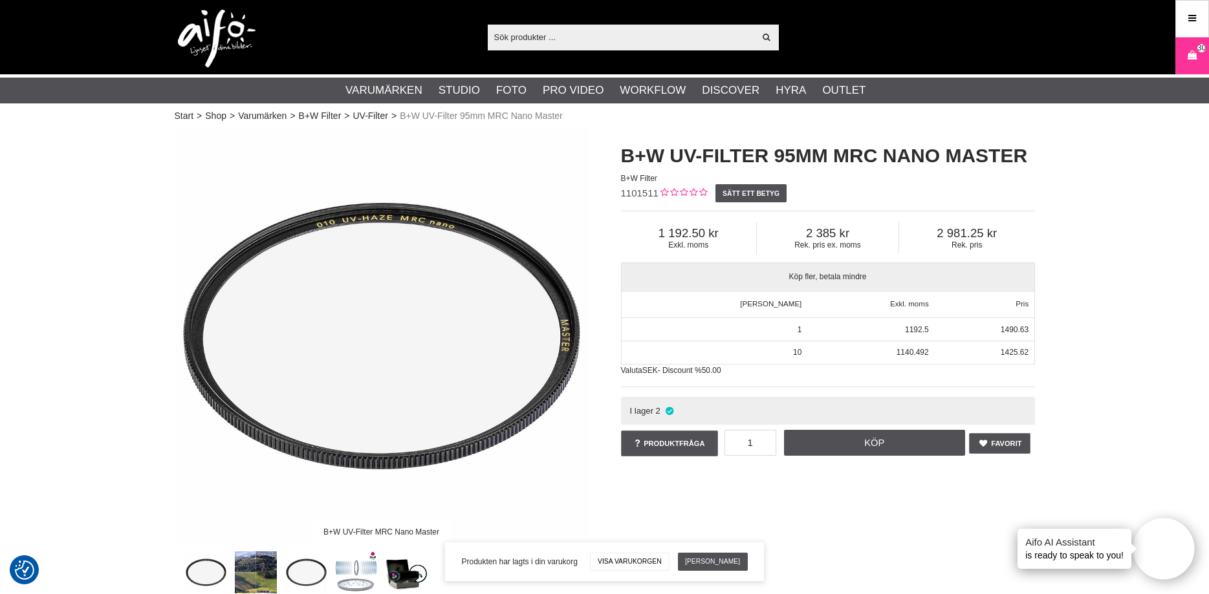
click at [567, 40] on input "text" at bounding box center [621, 36] width 267 height 19
paste input "1102656"
type input "1102656"
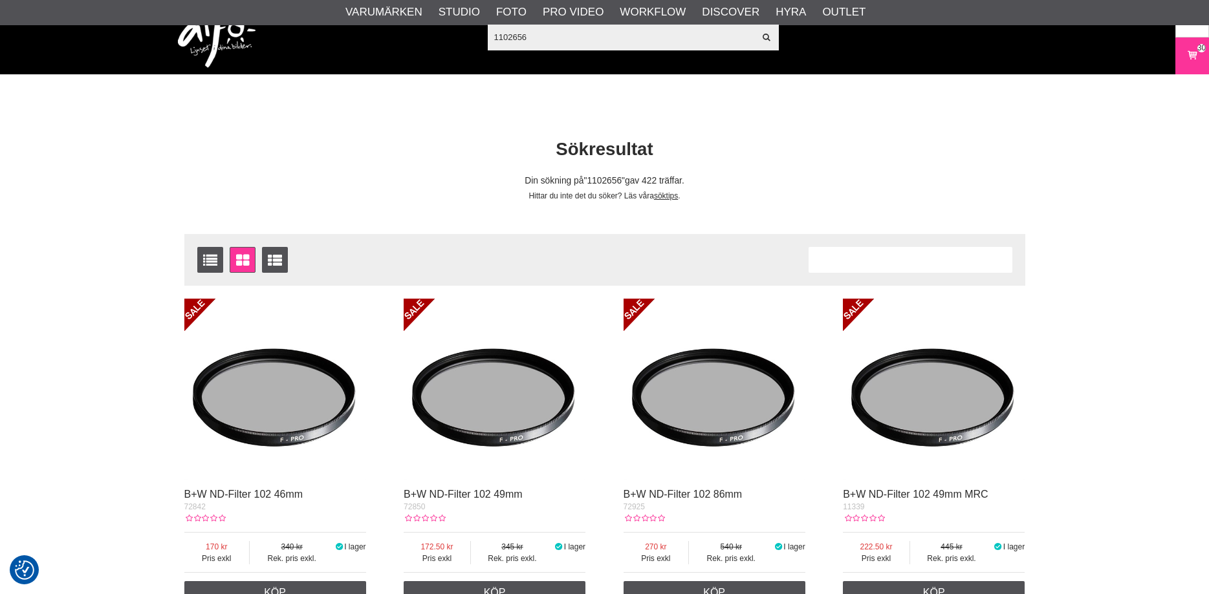
scroll to position [462, 0]
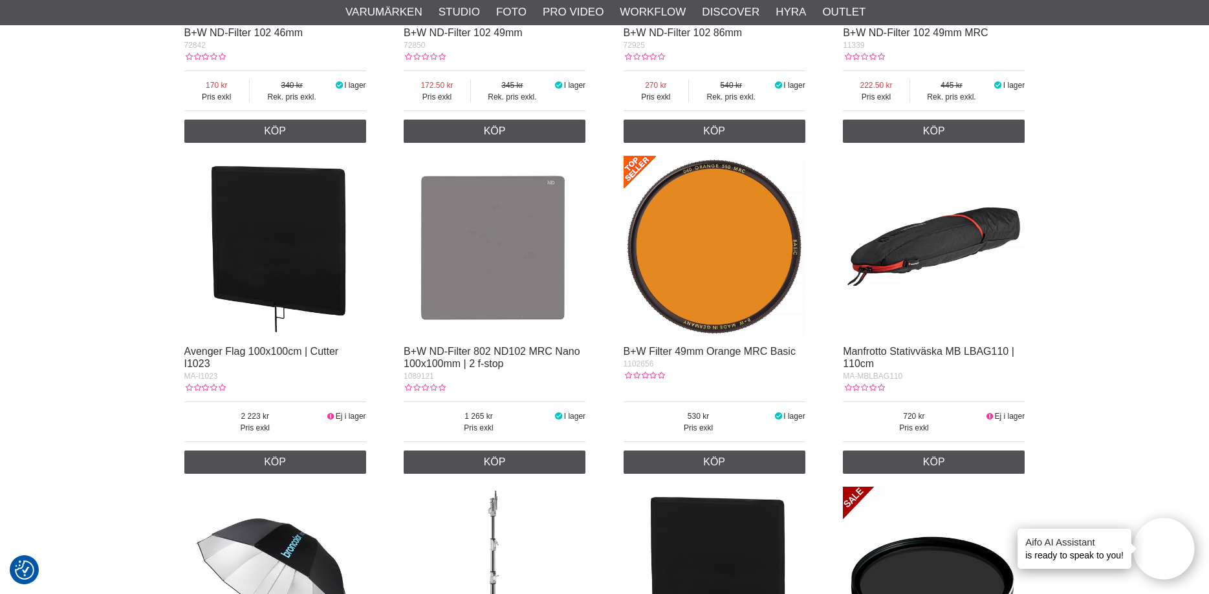
click at [740, 266] on img at bounding box center [714, 247] width 182 height 182
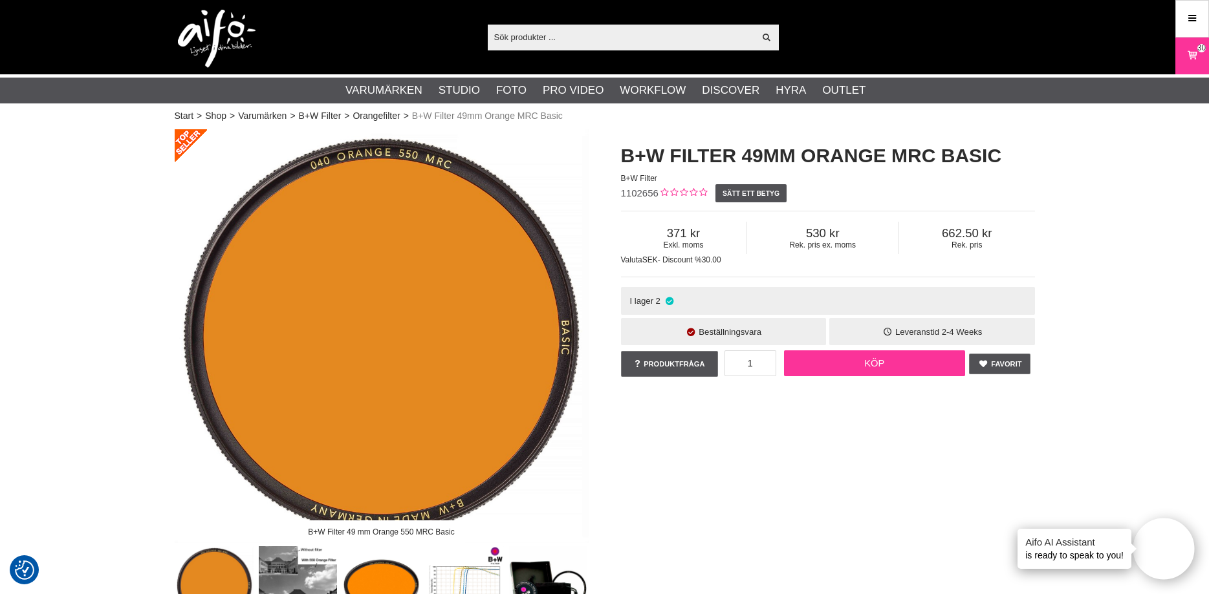
click at [869, 366] on link "Köp" at bounding box center [874, 364] width 181 height 26
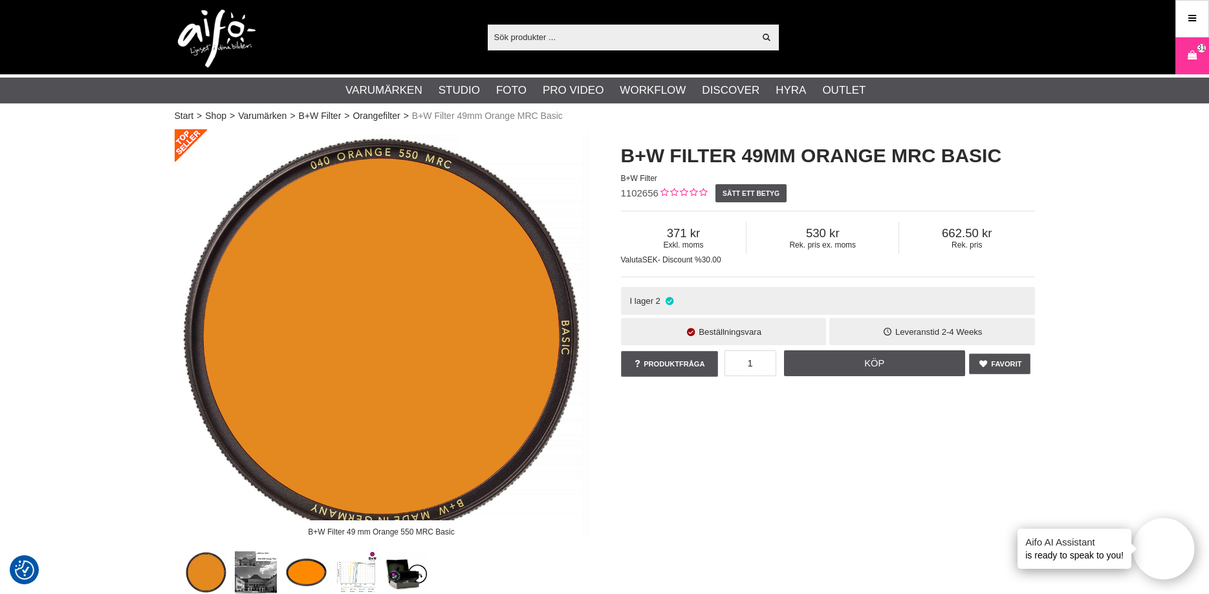
click at [578, 37] on input "text" at bounding box center [621, 36] width 267 height 19
paste input "1102677"
type input "1102677"
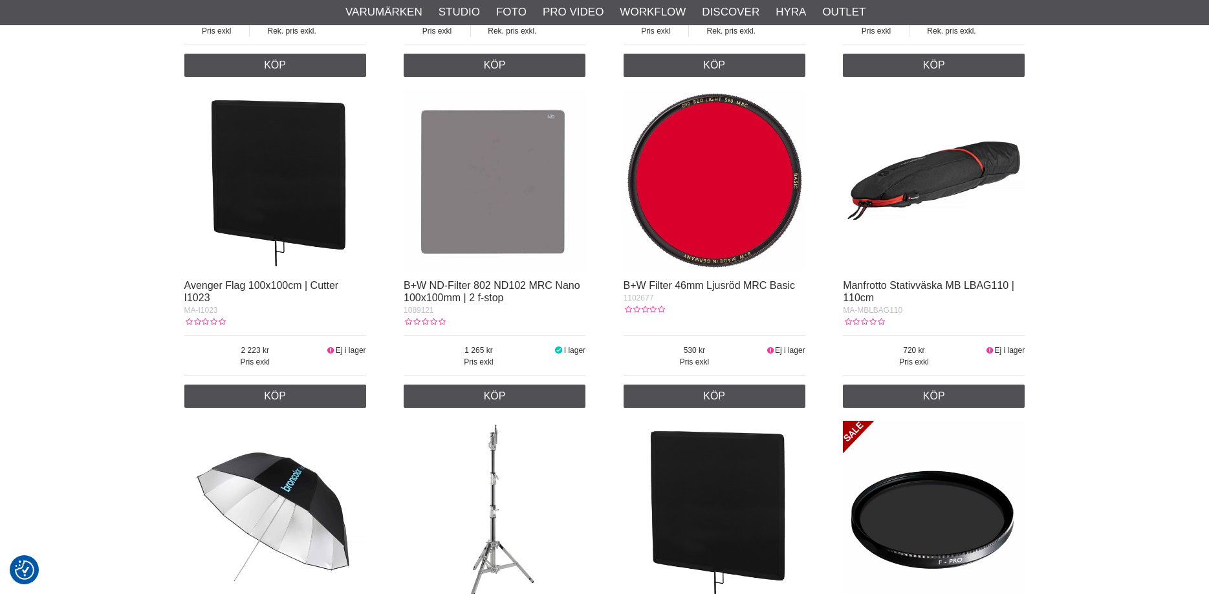
scroll to position [528, 0]
click at [754, 217] on img at bounding box center [714, 181] width 182 height 182
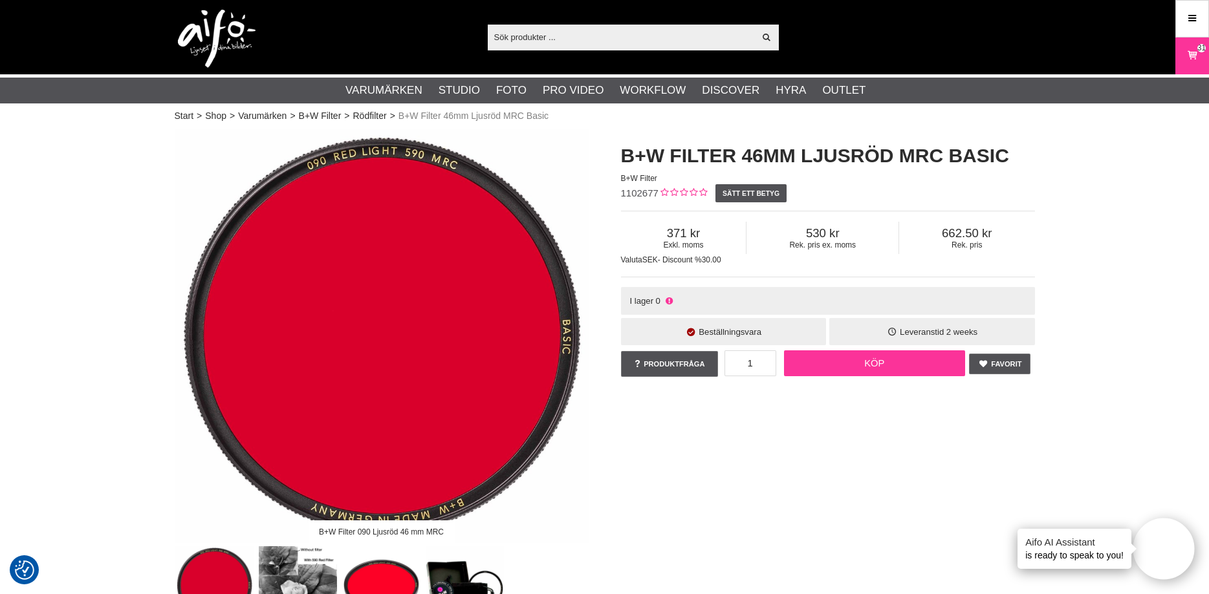
click at [871, 368] on link "Köp" at bounding box center [874, 364] width 181 height 26
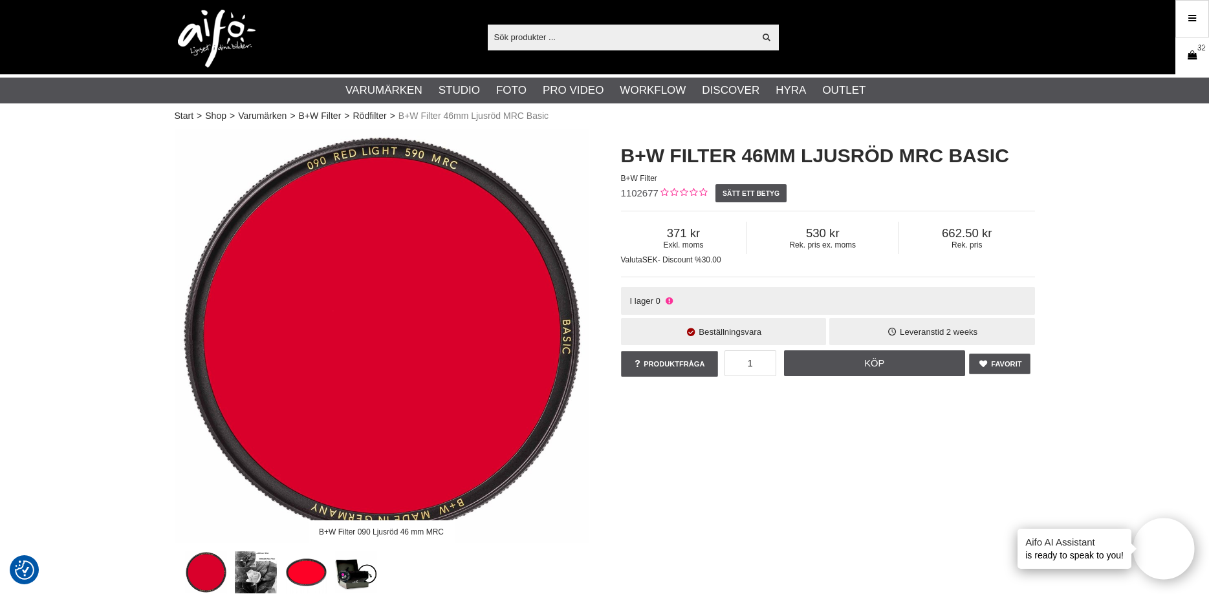
click at [1191, 54] on icon at bounding box center [1191, 56] width 13 height 14
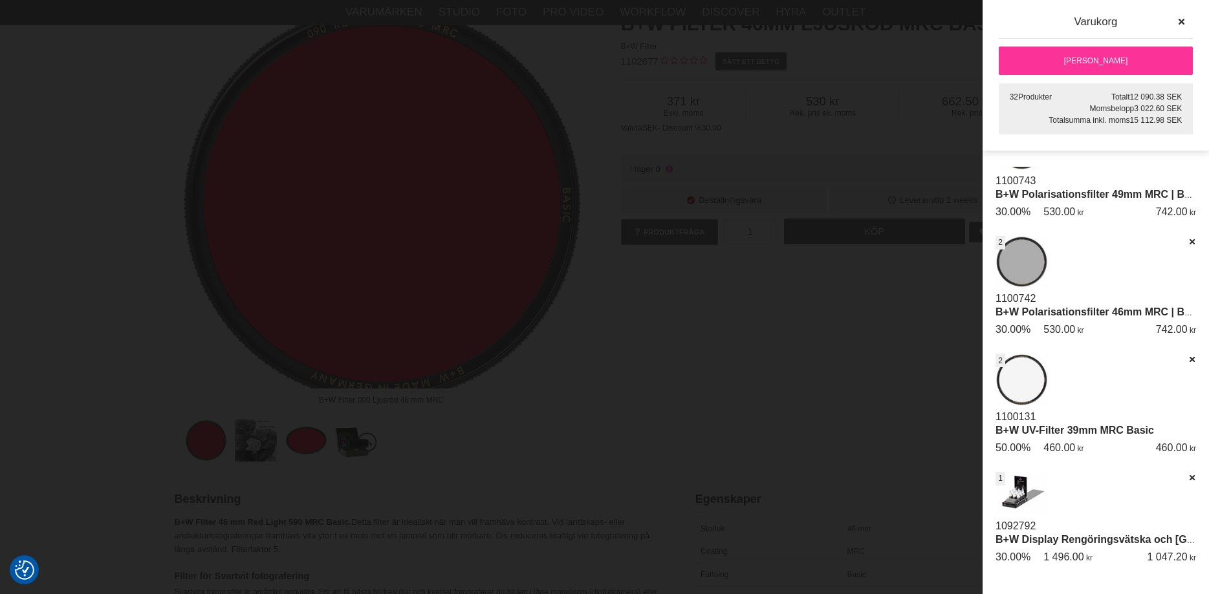
scroll to position [198, 0]
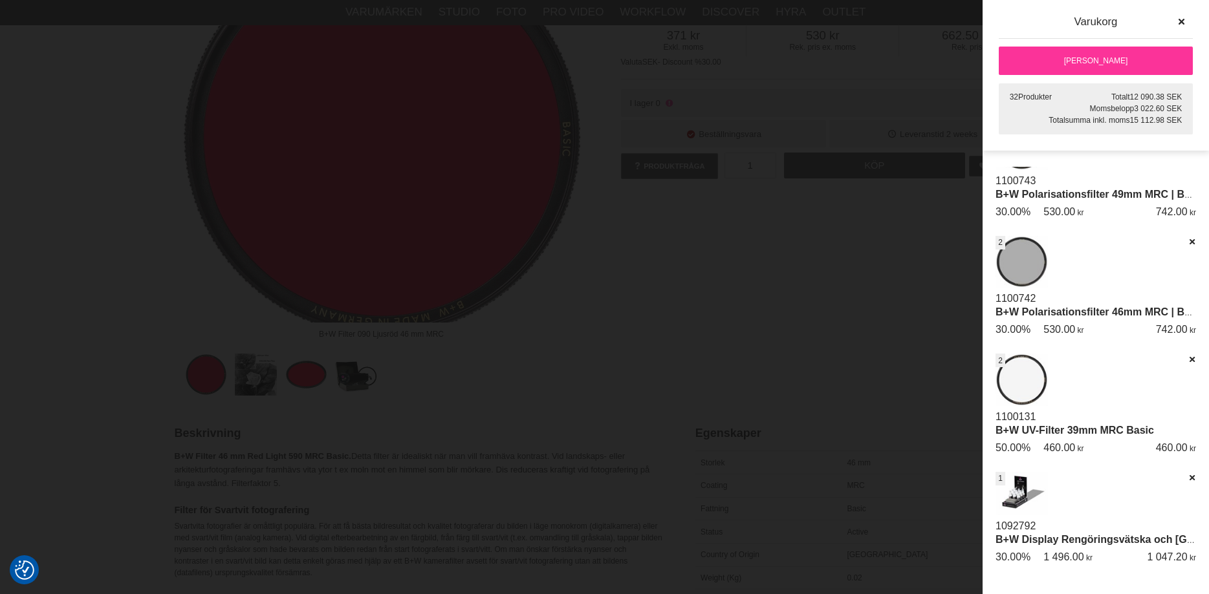
click at [1082, 55] on link "[PERSON_NAME]" at bounding box center [1096, 61] width 194 height 28
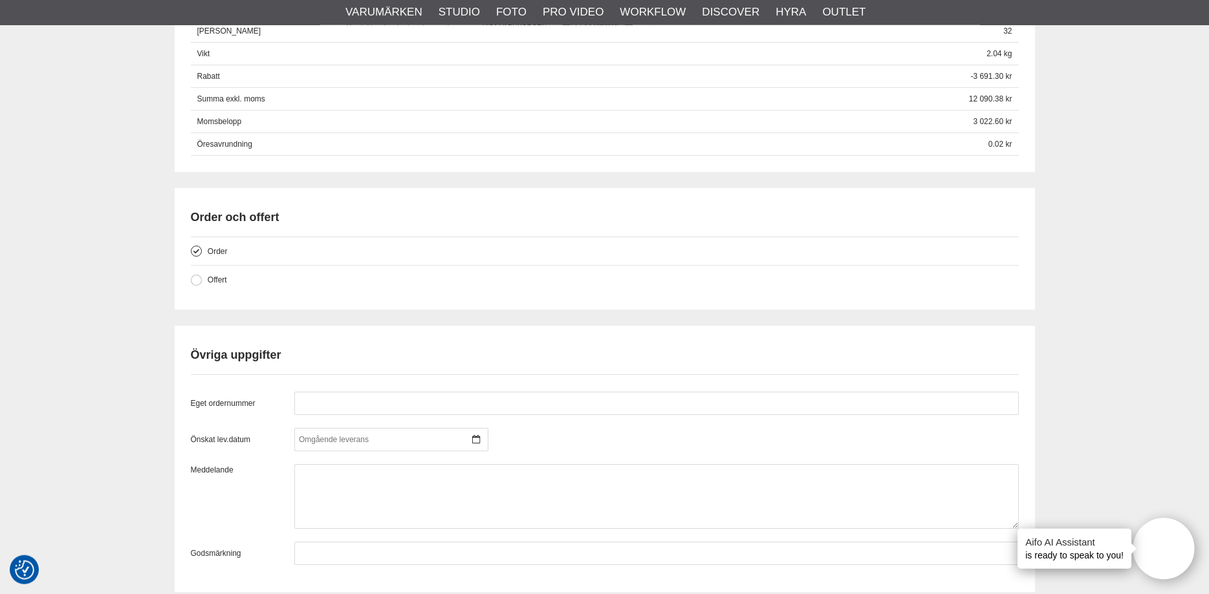
scroll to position [1253, 0]
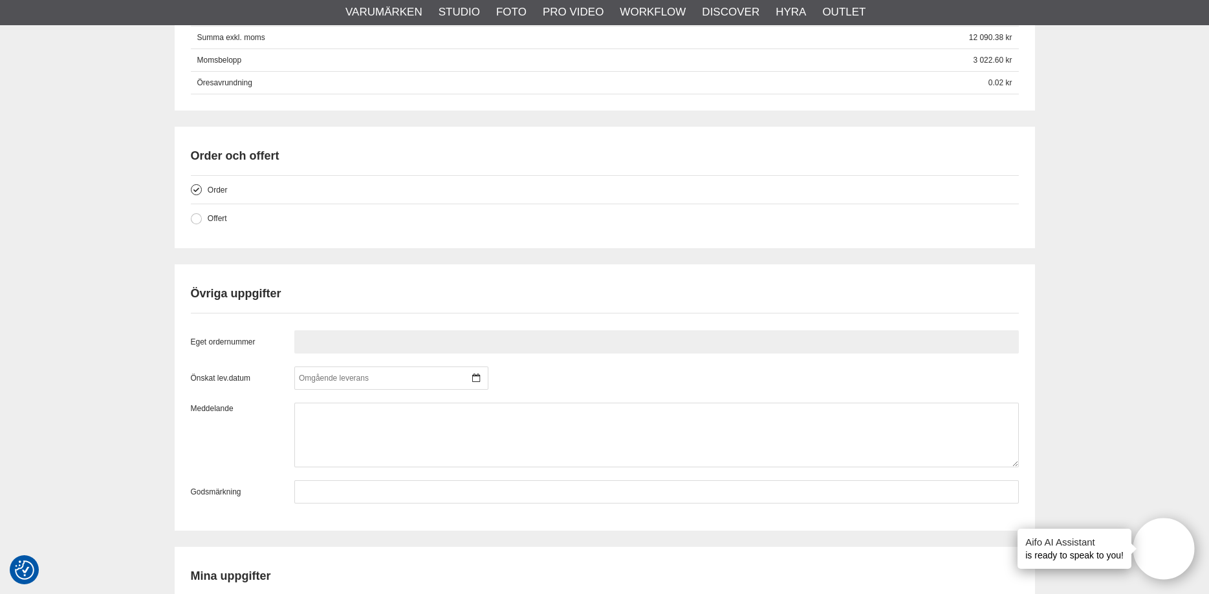
click at [388, 343] on input "text" at bounding box center [656, 341] width 724 height 23
type input "15228"
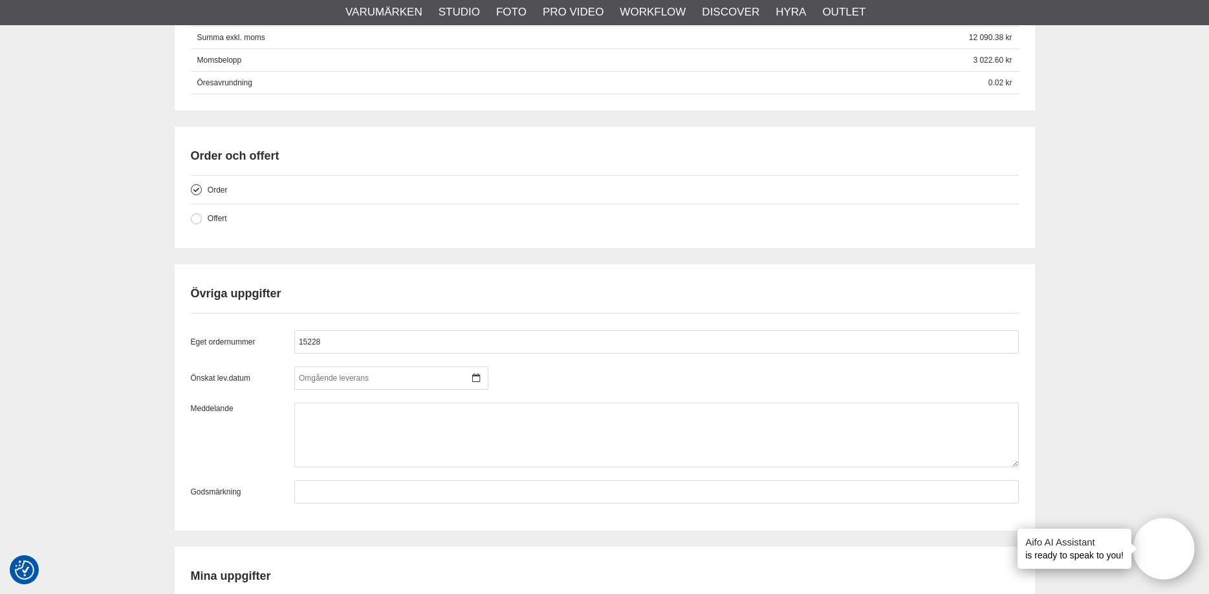
click at [1030, 399] on div "Övriga uppgifter Eget ordernummer 15228 Önskat lev.datum [DATE] m t o t f l s 3…" at bounding box center [605, 398] width 860 height 266
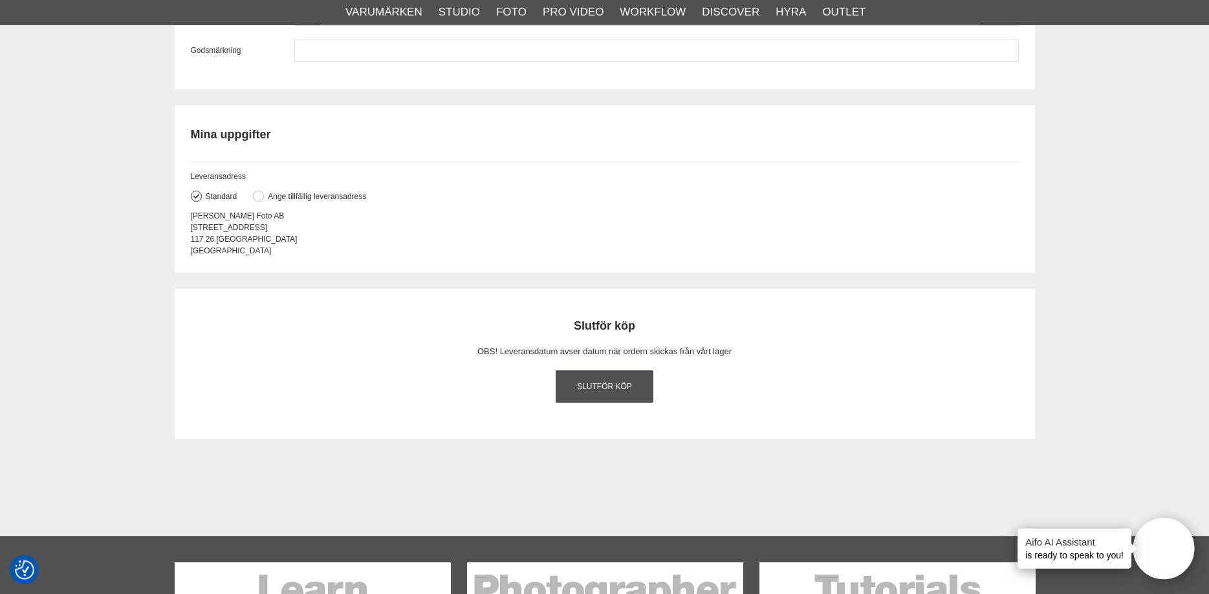
scroll to position [1715, 0]
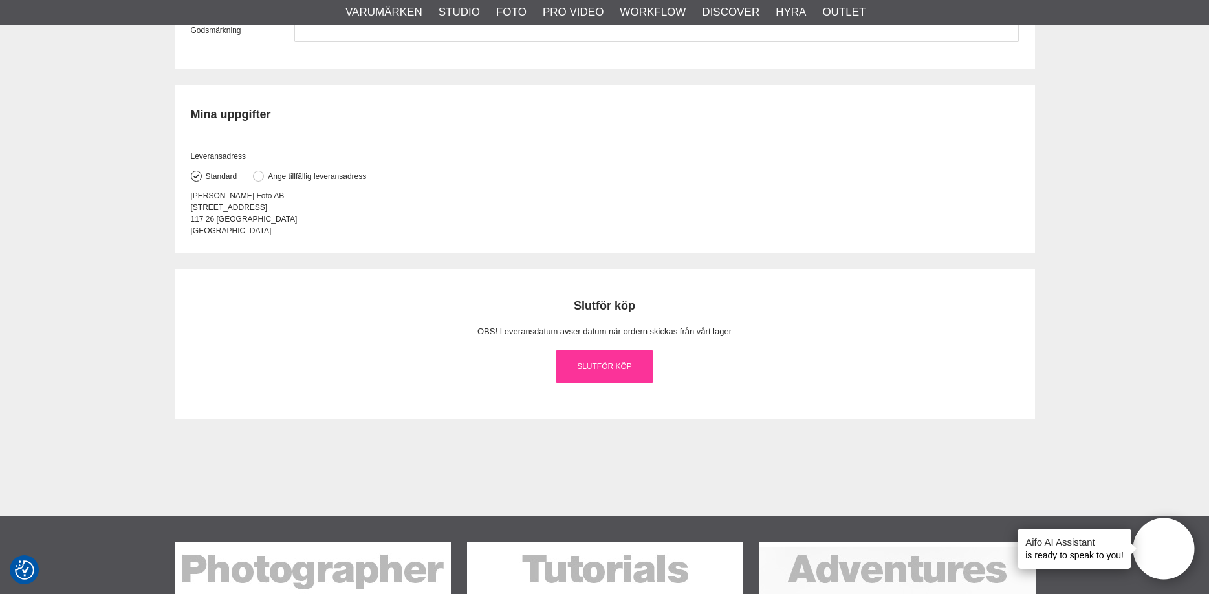
click at [595, 376] on link "Slutför köp" at bounding box center [605, 367] width 98 height 32
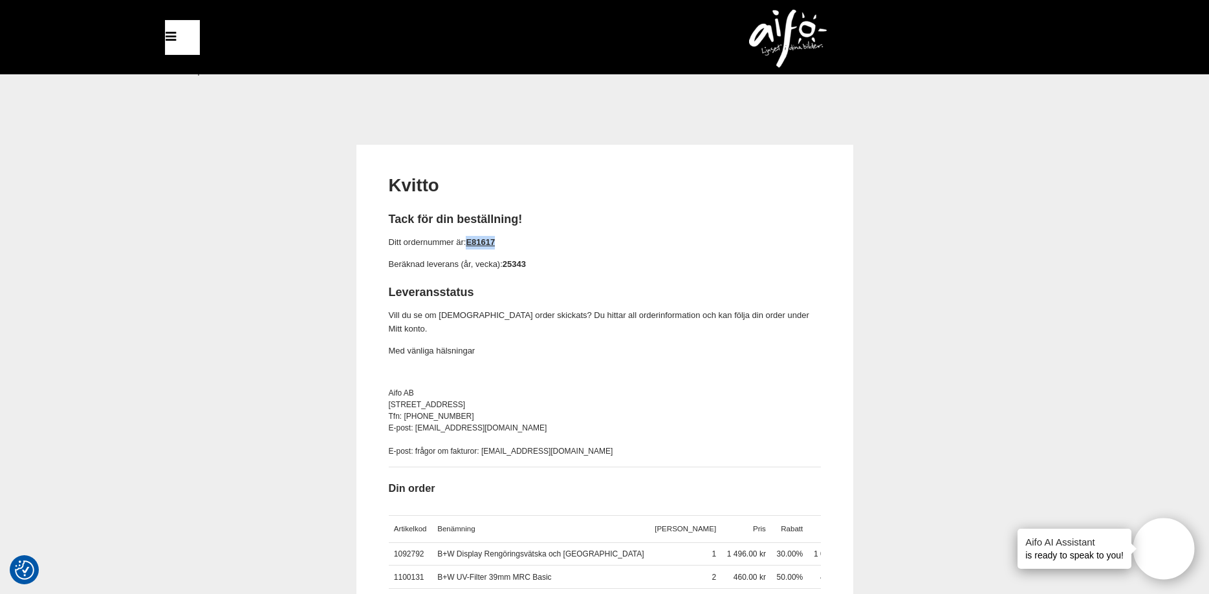
drag, startPoint x: 512, startPoint y: 242, endPoint x: 467, endPoint y: 246, distance: 44.9
click at [467, 246] on p "Ditt ordernummer är: E81617" at bounding box center [605, 243] width 432 height 14
copy p "E81617"
click at [176, 39] on icon at bounding box center [171, 37] width 16 height 19
click at [170, 34] on icon at bounding box center [171, 37] width 16 height 19
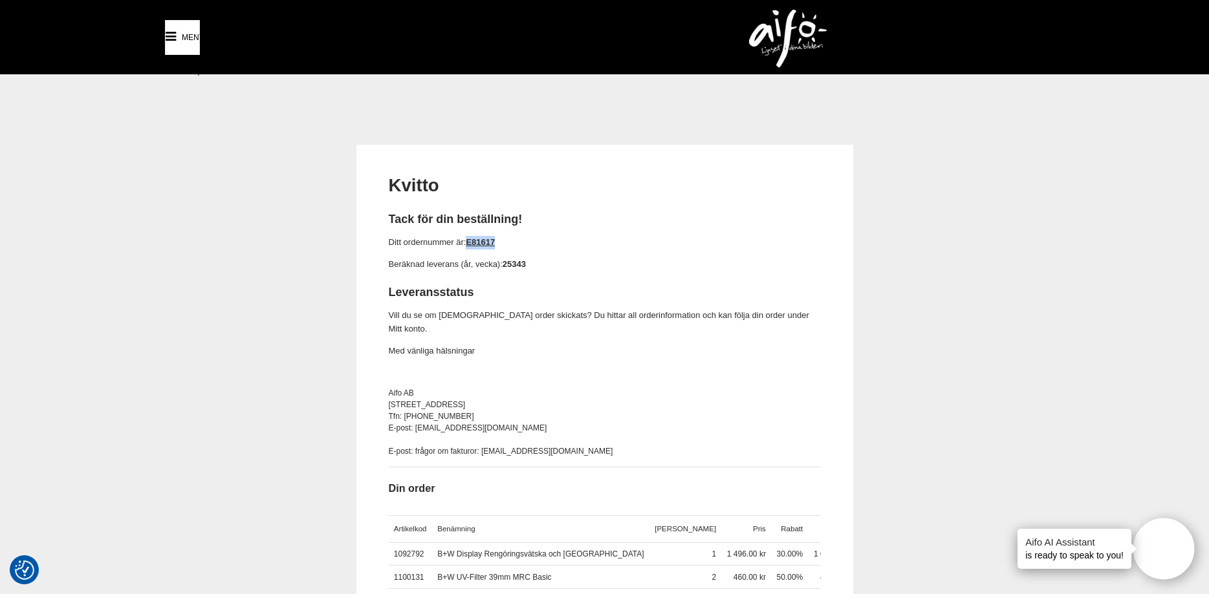
click at [172, 37] on icon at bounding box center [171, 37] width 16 height 19
